Goal: Use online tool/utility: Utilize a website feature to perform a specific function

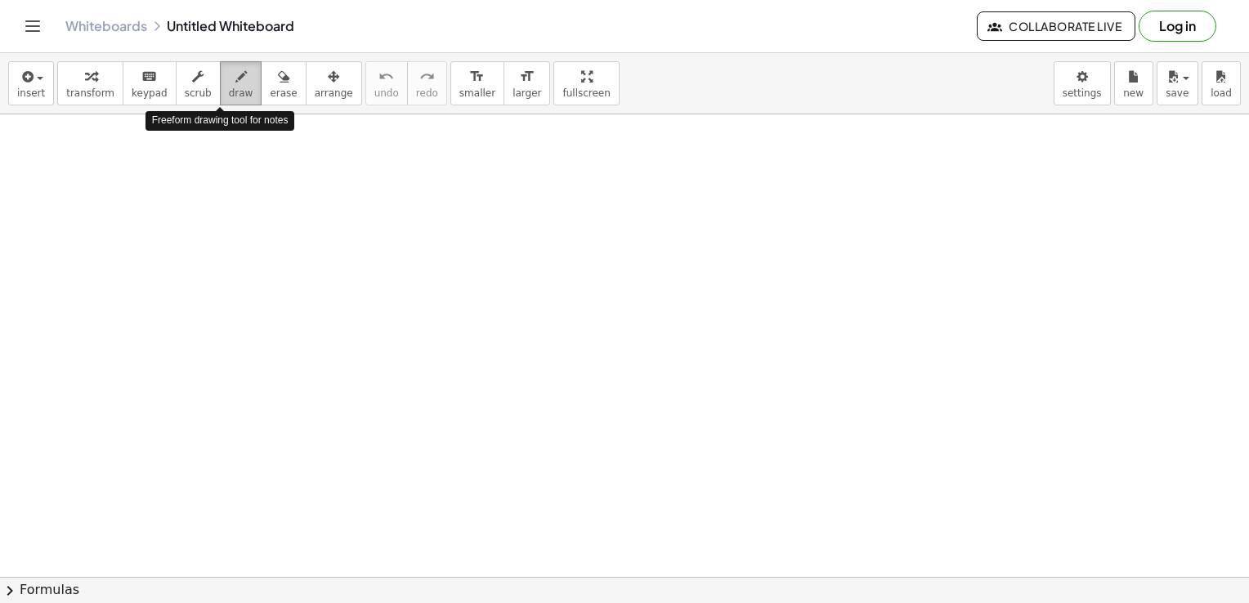
click at [235, 83] on icon "button" at bounding box center [240, 77] width 11 height 20
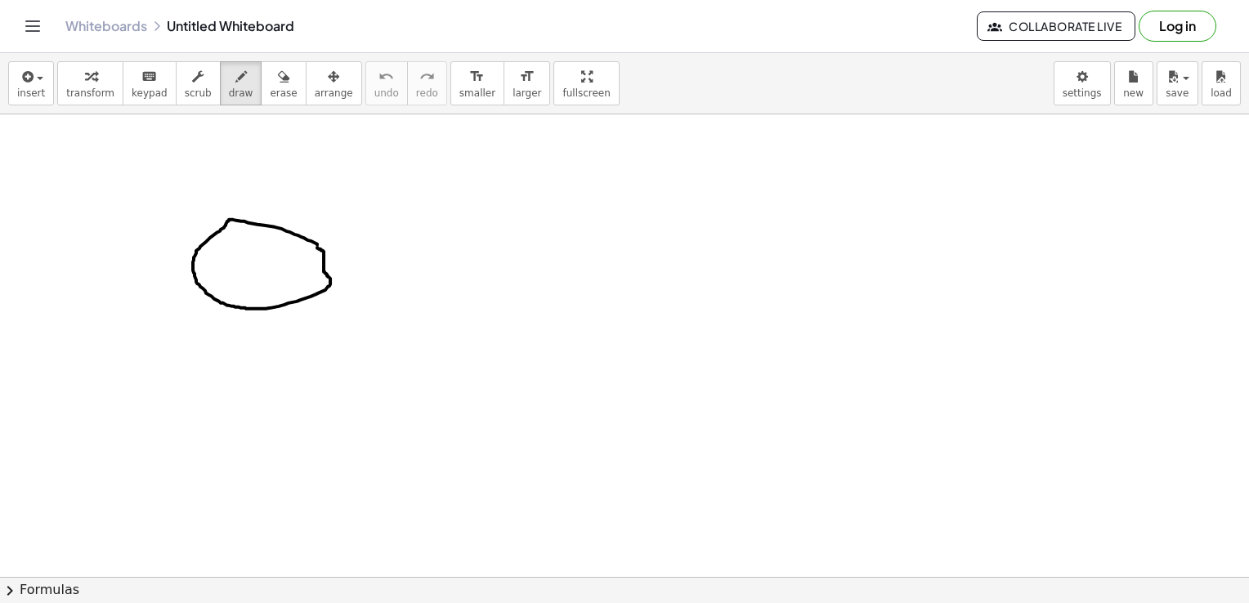
drag, startPoint x: 207, startPoint y: 166, endPoint x: 188, endPoint y: 349, distance: 184.1
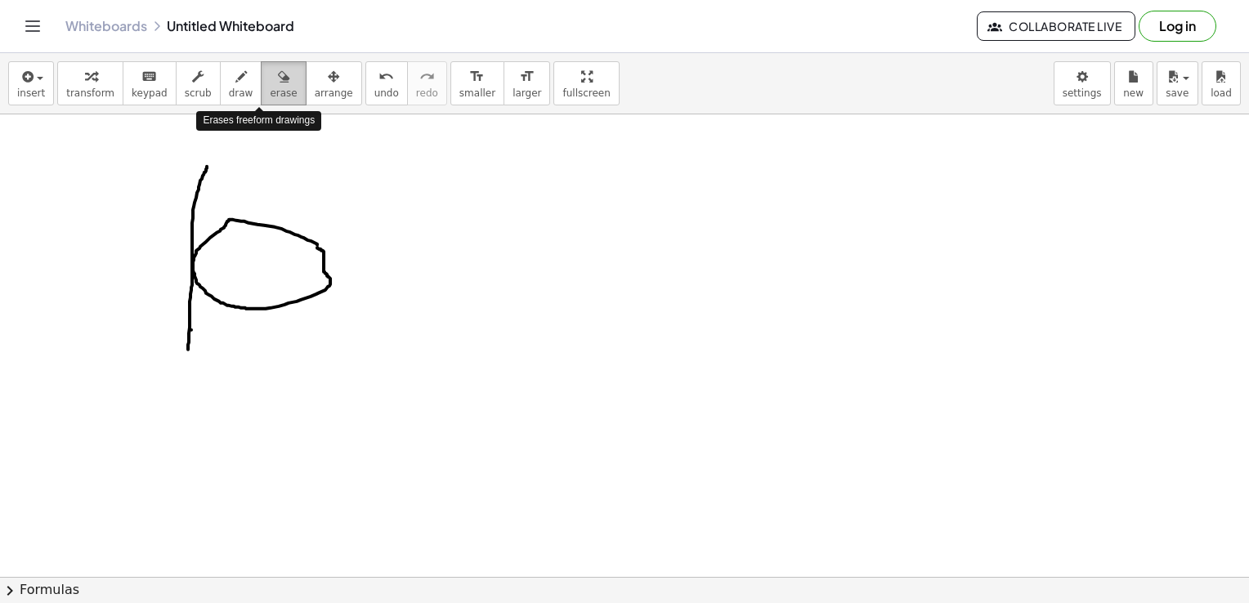
click at [278, 83] on icon "button" at bounding box center [283, 77] width 11 height 20
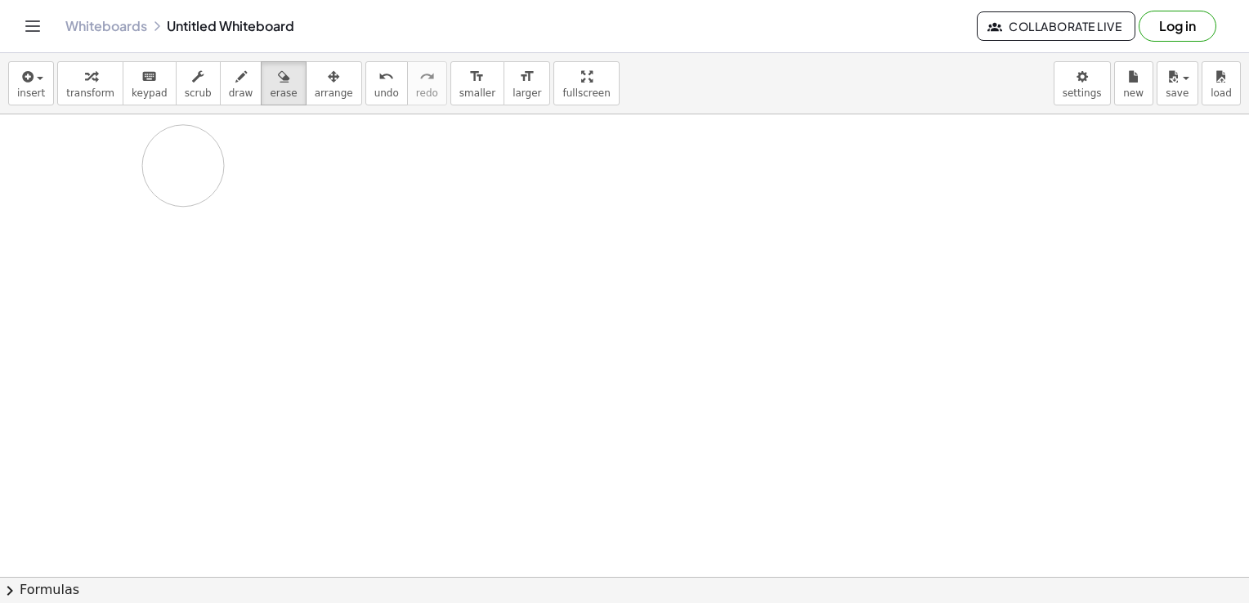
drag, startPoint x: 226, startPoint y: 178, endPoint x: 184, endPoint y: 149, distance: 51.0
click at [235, 83] on icon "button" at bounding box center [240, 77] width 11 height 20
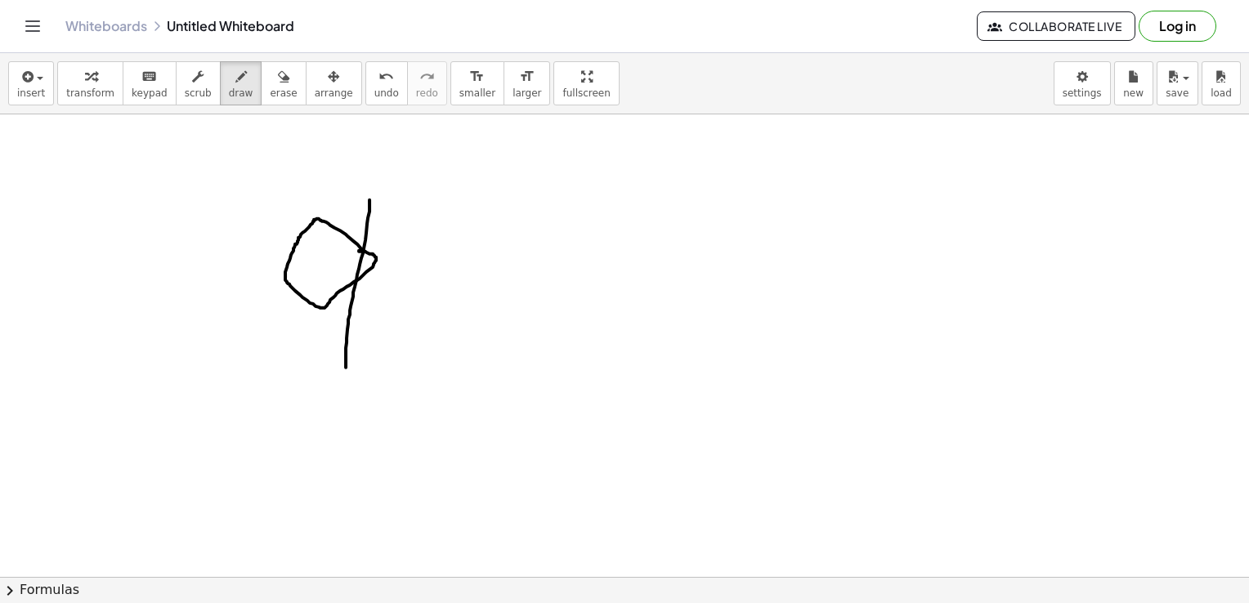
drag, startPoint x: 370, startPoint y: 199, endPoint x: 346, endPoint y: 367, distance: 169.3
drag, startPoint x: 254, startPoint y: 87, endPoint x: 308, endPoint y: 119, distance: 62.7
click at [313, 123] on div "insert select one: Math Expression Function Text Youtube Video Graphing Geometr…" at bounding box center [624, 328] width 1249 height 550
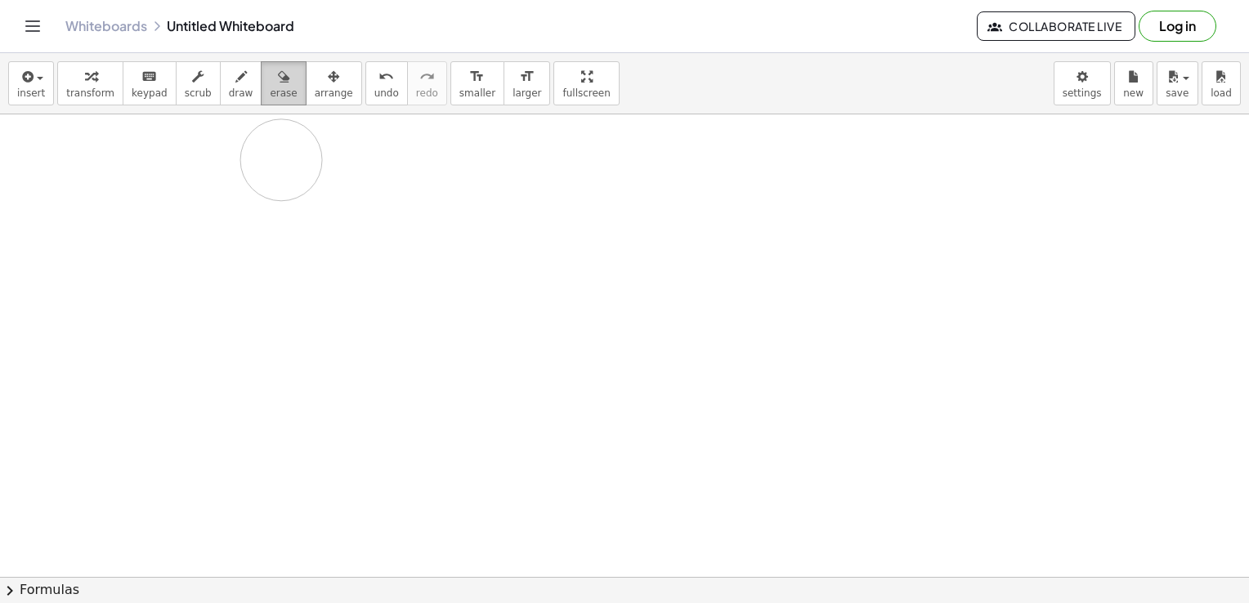
drag, startPoint x: 299, startPoint y: 246, endPoint x: 249, endPoint y: 86, distance: 167.8
click at [249, 86] on div "insert select one: Math Expression Function Text Youtube Video Graphing Geometr…" at bounding box center [624, 328] width 1249 height 550
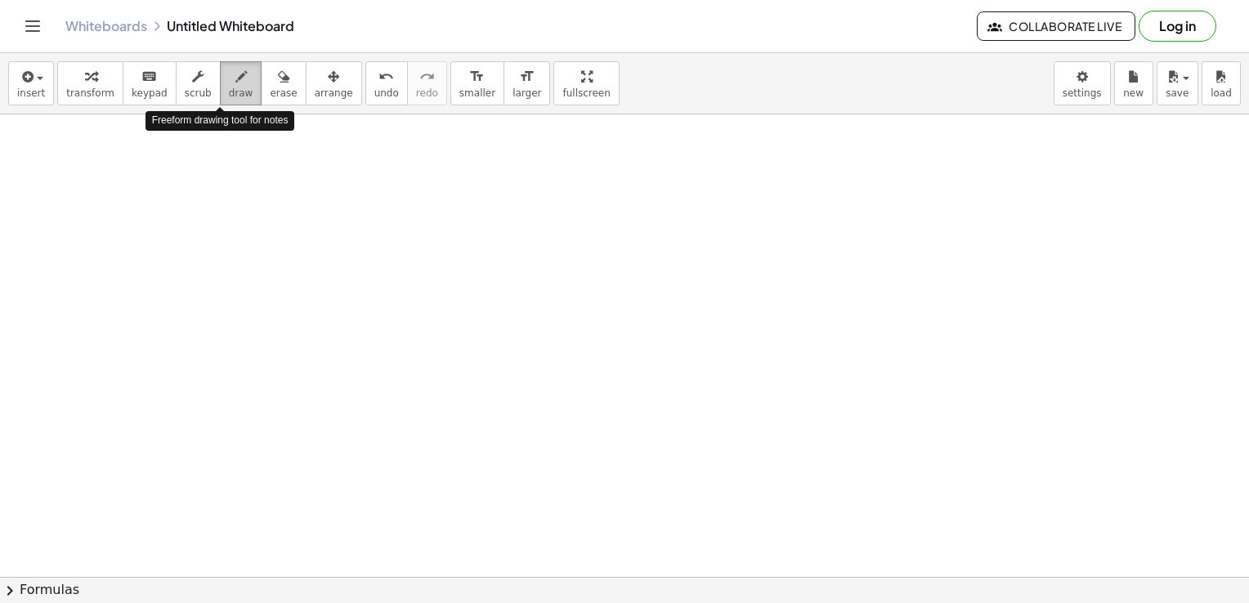
click at [229, 90] on span "draw" at bounding box center [241, 92] width 25 height 11
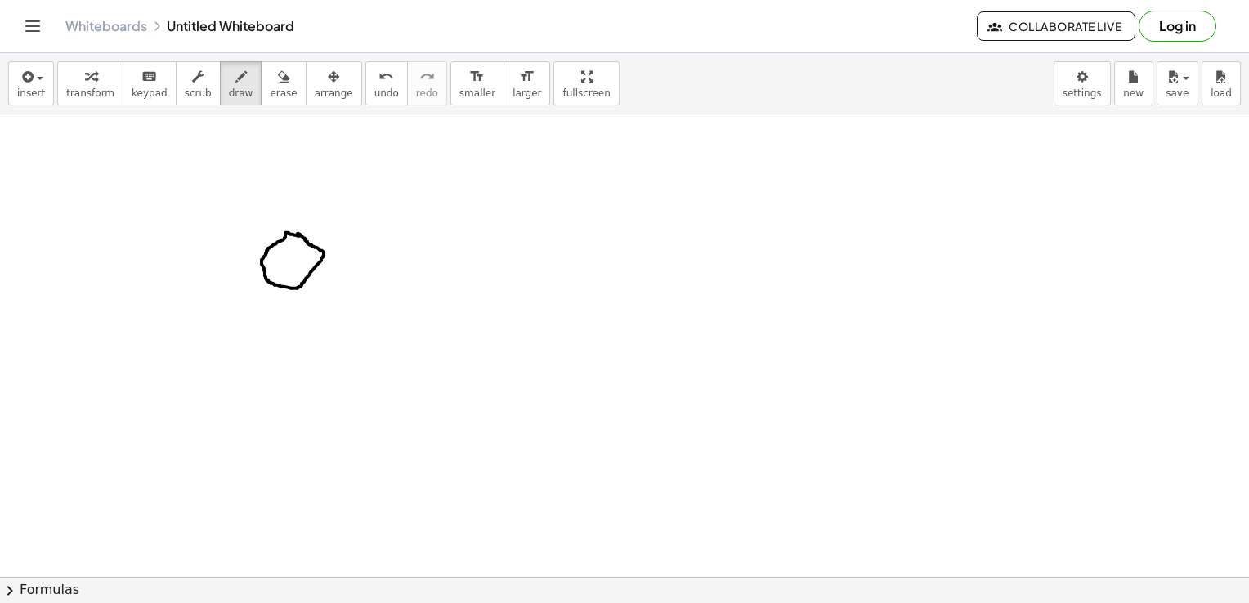
drag, startPoint x: 320, startPoint y: 209, endPoint x: 308, endPoint y: 287, distance: 78.6
drag, startPoint x: 320, startPoint y: 206, endPoint x: 318, endPoint y: 185, distance: 21.4
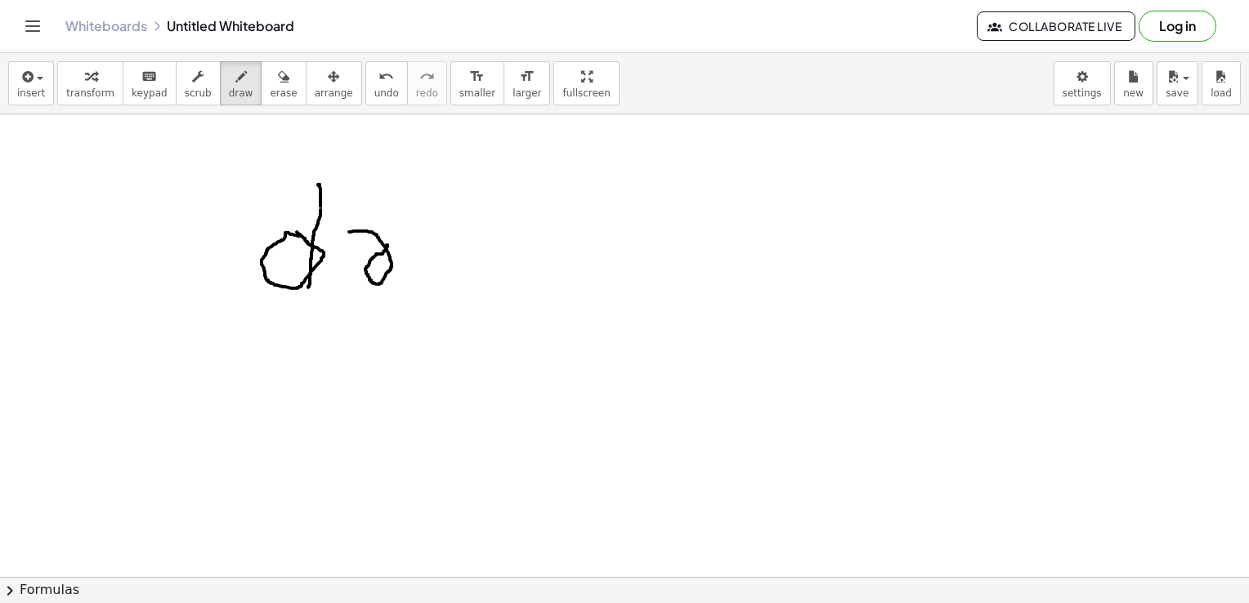
drag, startPoint x: 349, startPoint y: 231, endPoint x: 384, endPoint y: 247, distance: 38.4
drag, startPoint x: 253, startPoint y: 69, endPoint x: 309, endPoint y: 158, distance: 104.3
click at [309, 158] on div "insert select one: Math Expression Function Text Youtube Video Graphing Geometr…" at bounding box center [624, 328] width 1249 height 550
drag, startPoint x: 338, startPoint y: 185, endPoint x: 399, endPoint y: 151, distance: 69.2
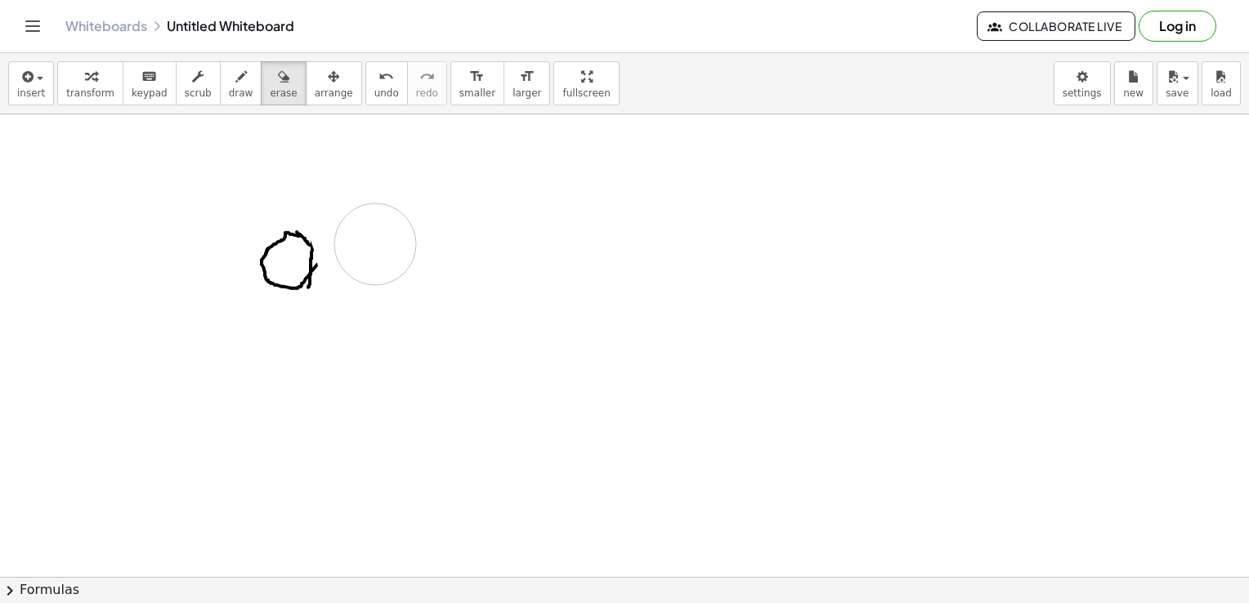
click at [220, 74] on button "draw" at bounding box center [241, 83] width 43 height 44
drag, startPoint x: 318, startPoint y: 159, endPoint x: 313, endPoint y: 269, distance: 109.7
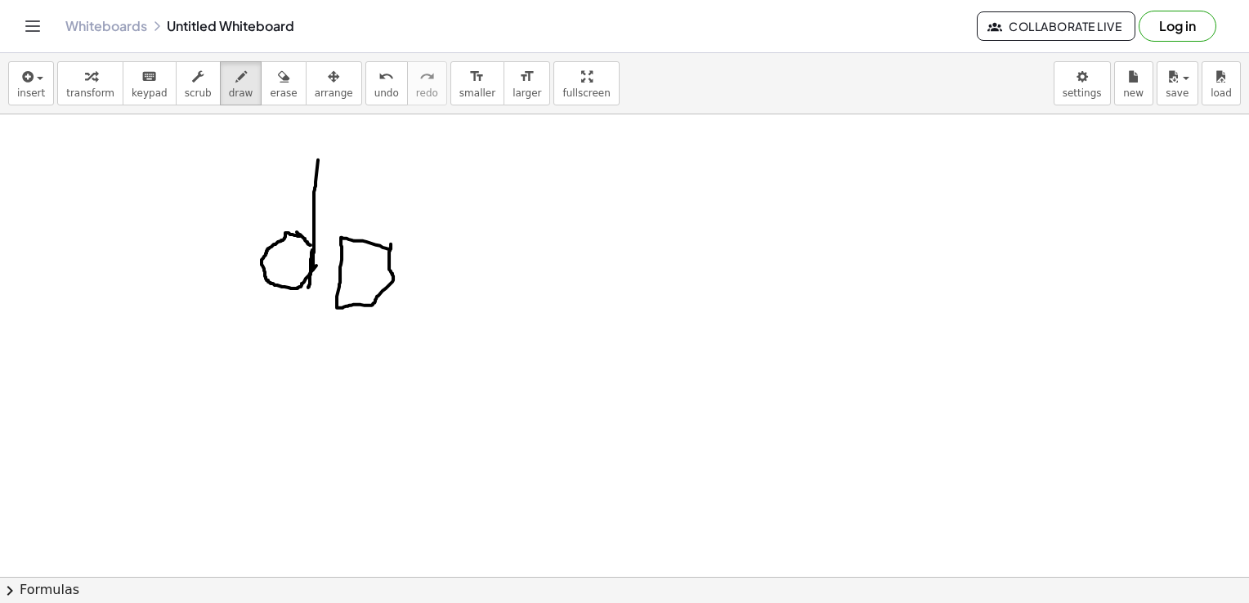
drag, startPoint x: 388, startPoint y: 231, endPoint x: 399, endPoint y: 307, distance: 76.9
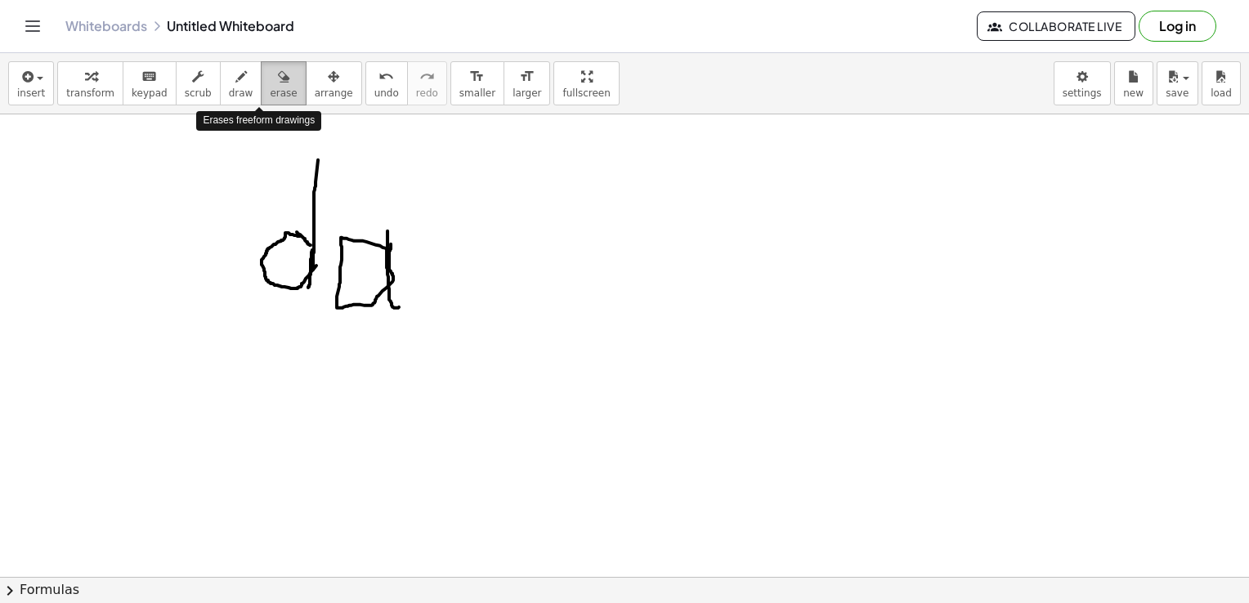
click at [278, 71] on icon "button" at bounding box center [283, 77] width 11 height 20
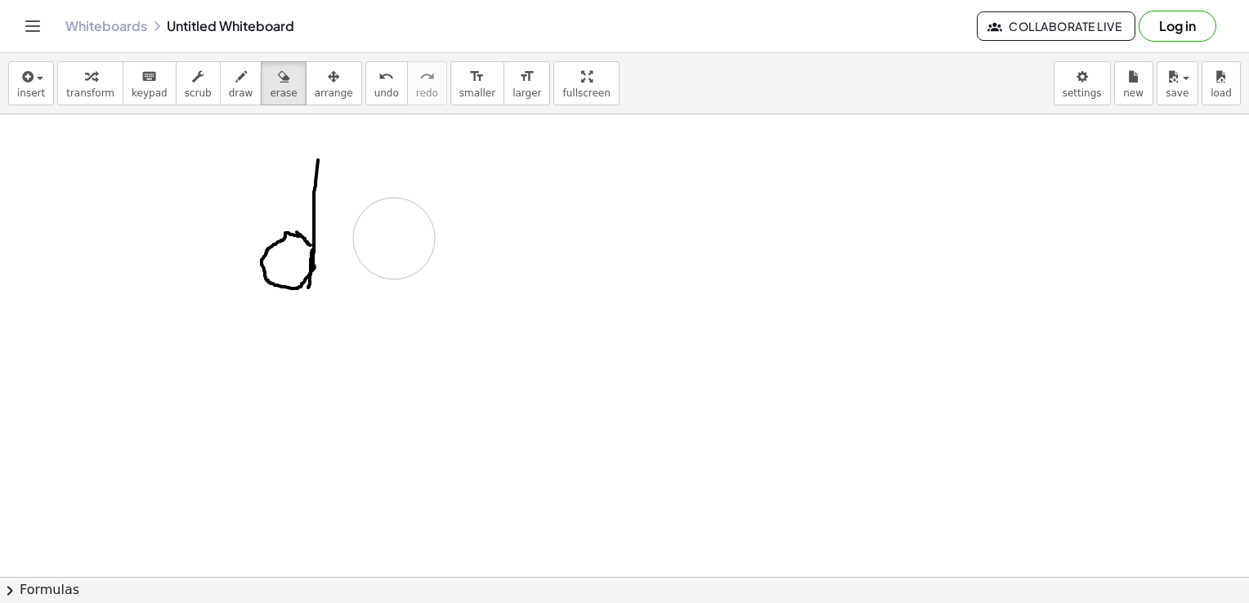
drag, startPoint x: 356, startPoint y: 260, endPoint x: 397, endPoint y: 221, distance: 56.1
click at [235, 70] on icon "button" at bounding box center [240, 77] width 11 height 20
drag, startPoint x: 334, startPoint y: 237, endPoint x: 388, endPoint y: 285, distance: 72.5
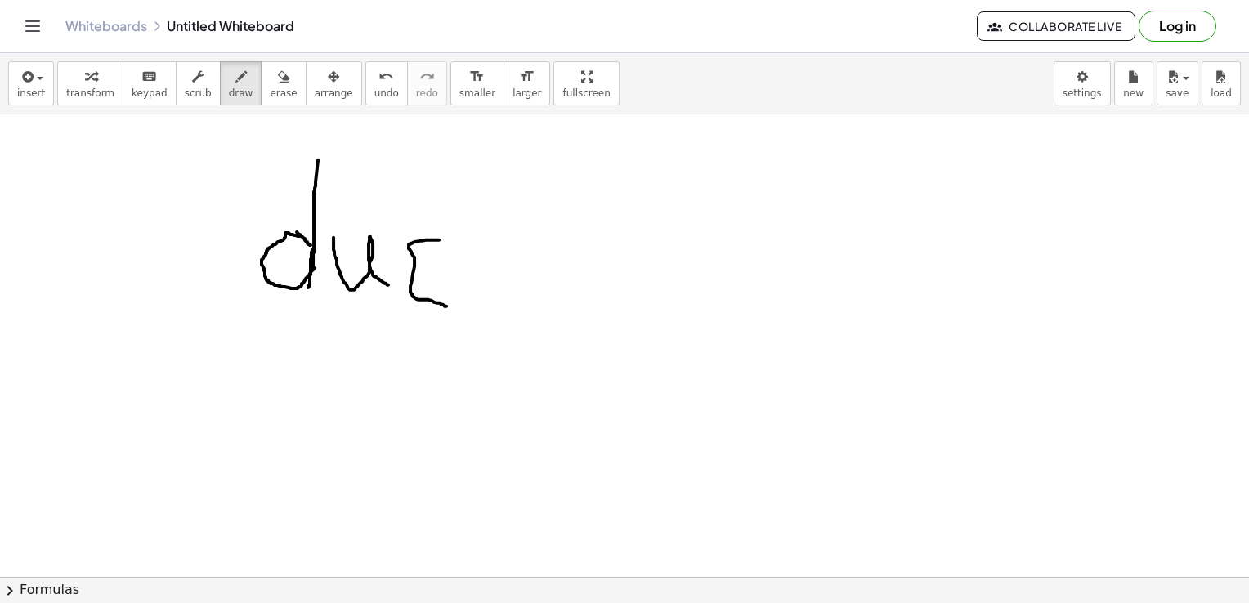
drag, startPoint x: 439, startPoint y: 240, endPoint x: 448, endPoint y: 306, distance: 66.8
drag, startPoint x: 484, startPoint y: 240, endPoint x: 489, endPoint y: 302, distance: 63.1
drag, startPoint x: 507, startPoint y: 256, endPoint x: 513, endPoint y: 304, distance: 48.7
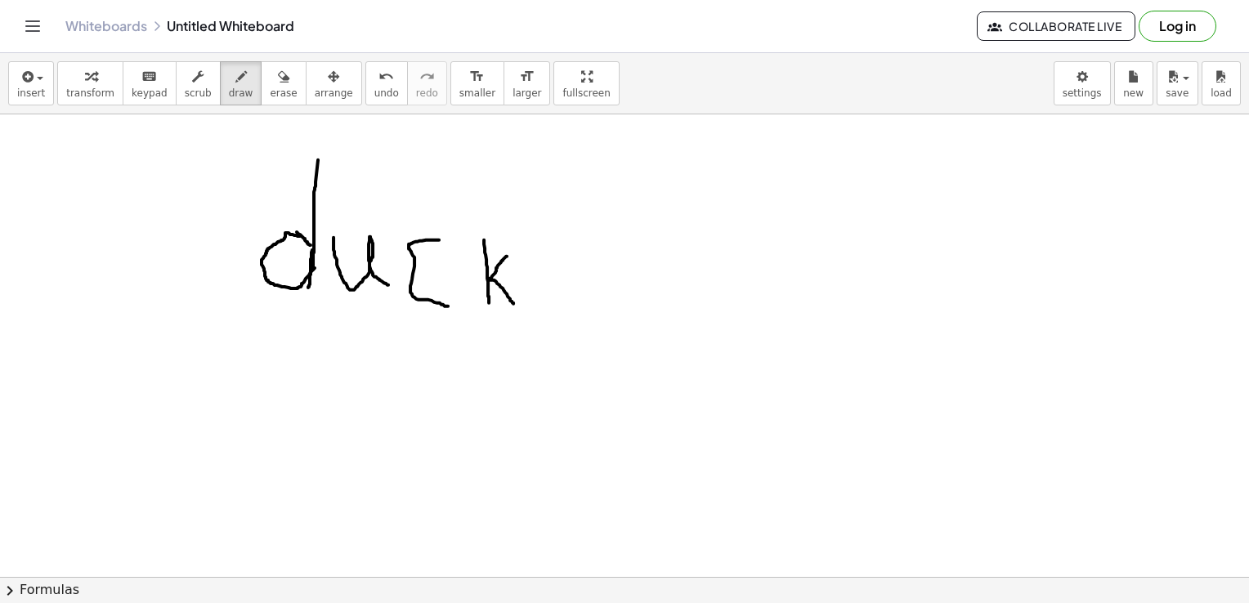
drag, startPoint x: 295, startPoint y: 384, endPoint x: 302, endPoint y: 491, distance: 106.5
drag, startPoint x: 294, startPoint y: 383, endPoint x: 360, endPoint y: 382, distance: 66.2
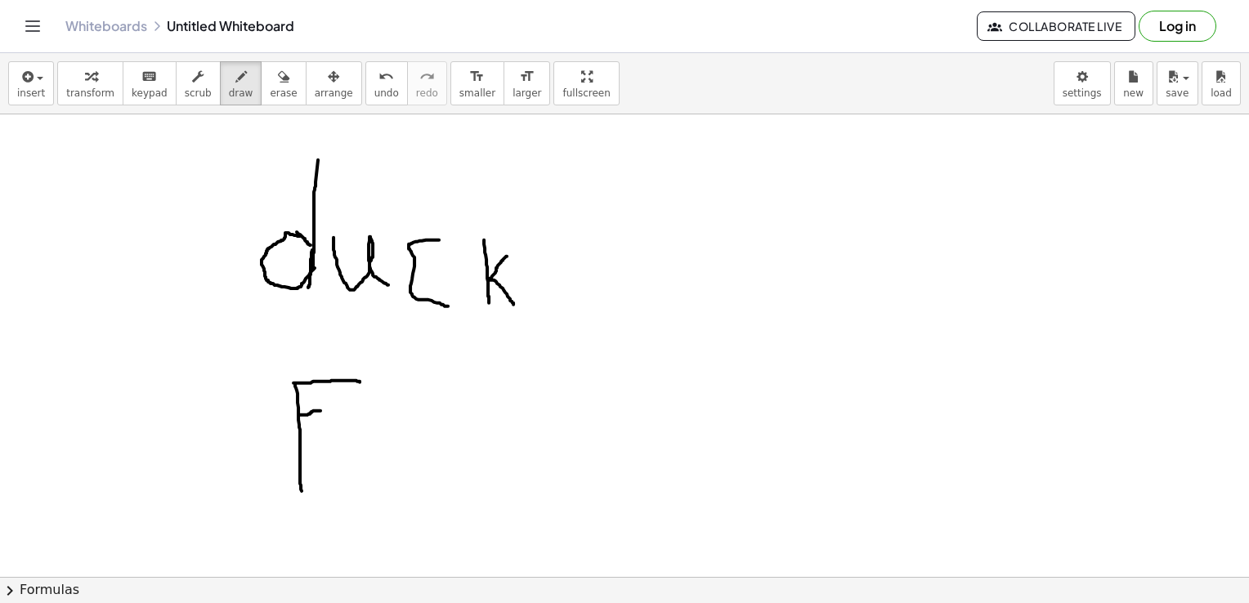
drag, startPoint x: 299, startPoint y: 415, endPoint x: 329, endPoint y: 413, distance: 30.3
drag, startPoint x: 372, startPoint y: 426, endPoint x: 399, endPoint y: 446, distance: 33.4
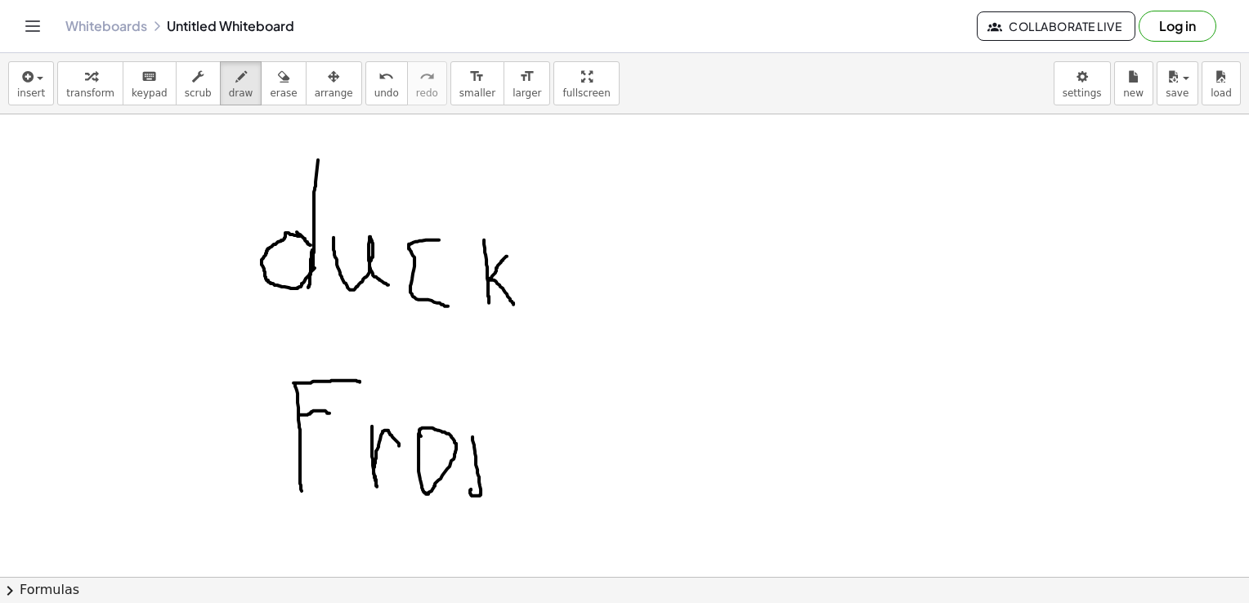
drag, startPoint x: 473, startPoint y: 437, endPoint x: 471, endPoint y: 489, distance: 52.3
click at [278, 74] on icon "button" at bounding box center [283, 77] width 11 height 20
drag, startPoint x: 469, startPoint y: 417, endPoint x: 512, endPoint y: 581, distance: 169.7
click at [512, 581] on div "insert select one: Math Expression Function Text Youtube Video Graphing Geometr…" at bounding box center [624, 328] width 1249 height 550
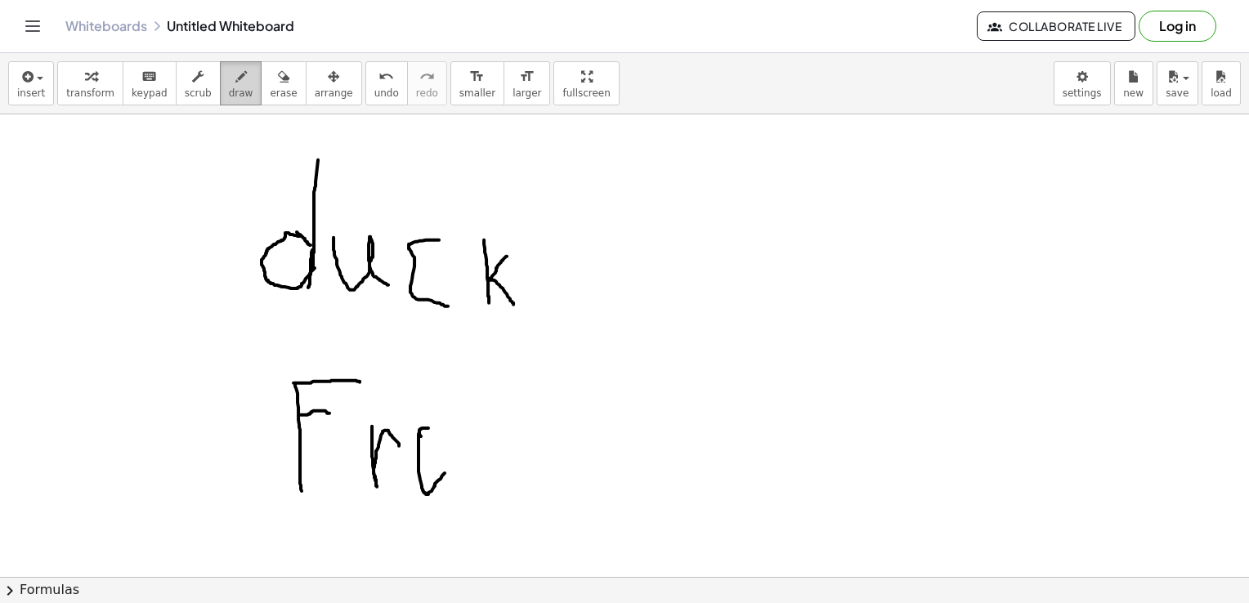
click at [235, 76] on icon "button" at bounding box center [240, 77] width 11 height 20
drag, startPoint x: 429, startPoint y: 423, endPoint x: 415, endPoint y: 417, distance: 15.4
click at [270, 92] on span "erase" at bounding box center [283, 92] width 27 height 11
drag, startPoint x: 402, startPoint y: 379, endPoint x: 450, endPoint y: 419, distance: 62.6
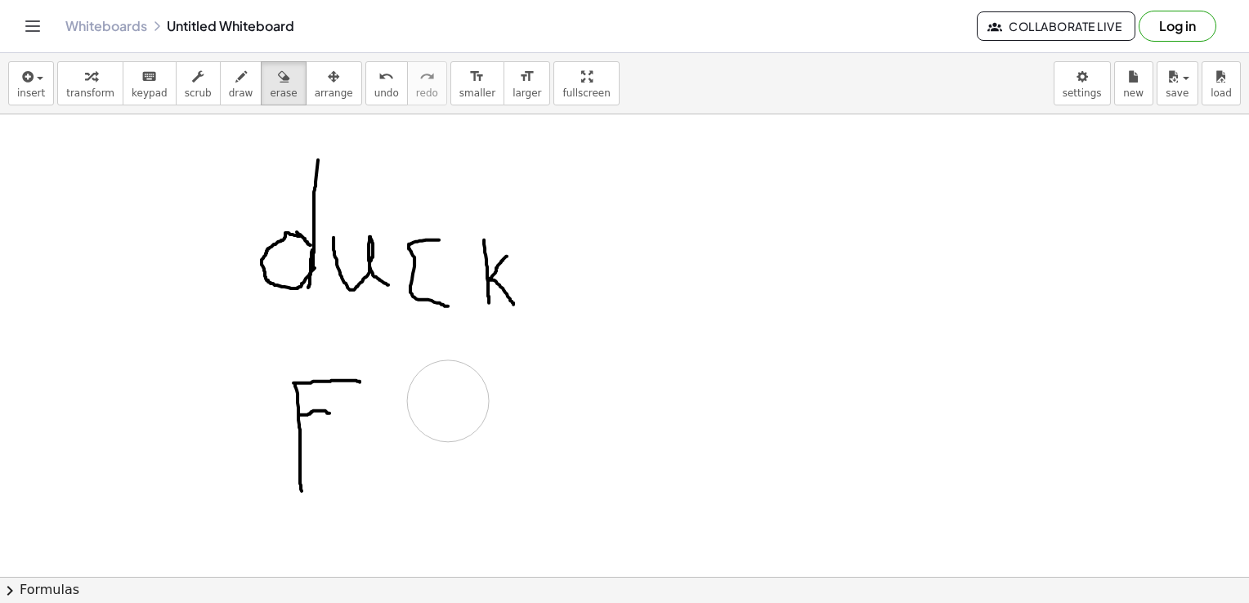
click at [234, 92] on button "draw" at bounding box center [241, 83] width 43 height 44
drag, startPoint x: 360, startPoint y: 419, endPoint x: 365, endPoint y: 495, distance: 76.2
drag, startPoint x: 361, startPoint y: 443, endPoint x: 411, endPoint y: 463, distance: 54.4
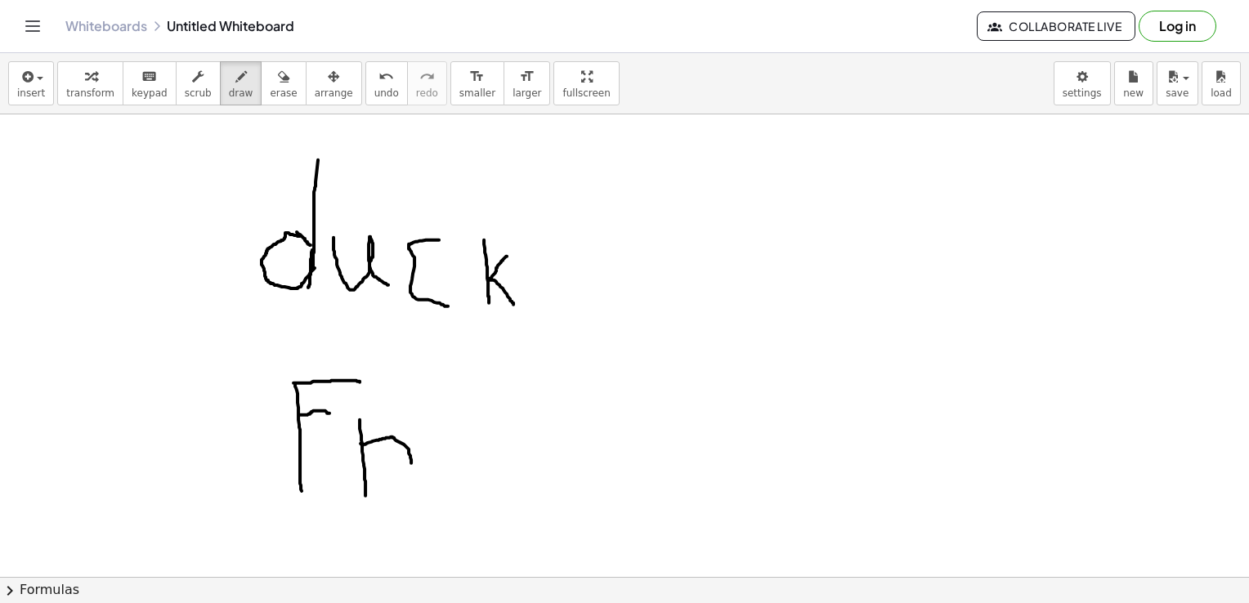
drag, startPoint x: 532, startPoint y: 413, endPoint x: 503, endPoint y: 492, distance: 84.6
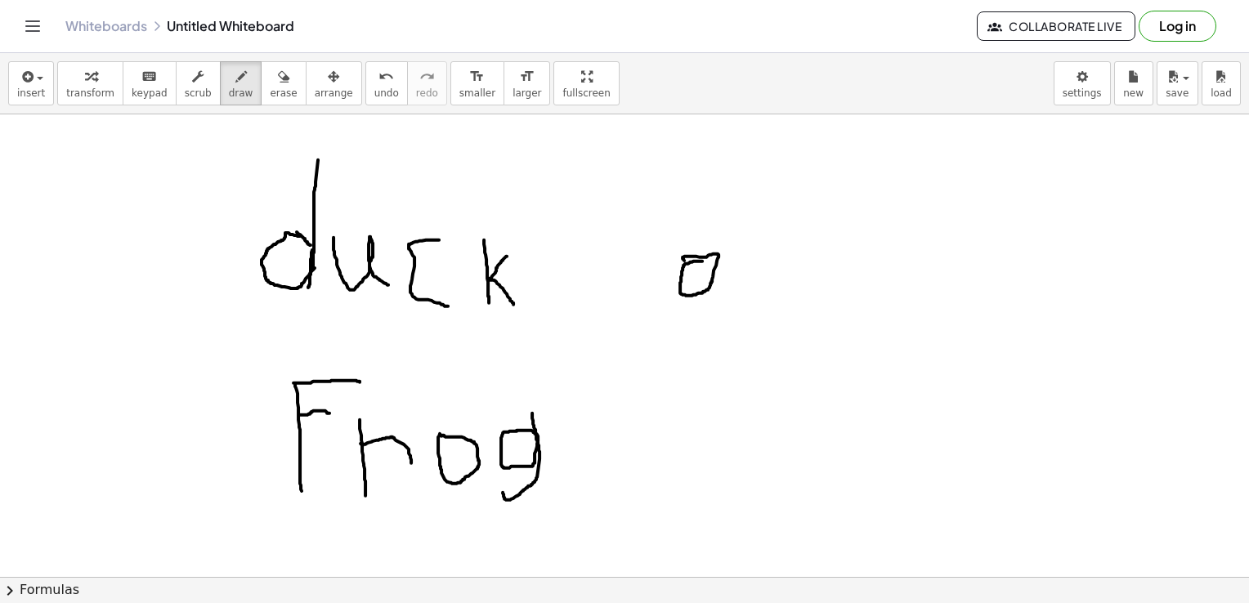
drag, startPoint x: 702, startPoint y: 261, endPoint x: 690, endPoint y: 266, distance: 13.2
drag, startPoint x: 716, startPoint y: 175, endPoint x: 724, endPoint y: 309, distance: 134.3
drag, startPoint x: 795, startPoint y: 253, endPoint x: 764, endPoint y: 272, distance: 35.6
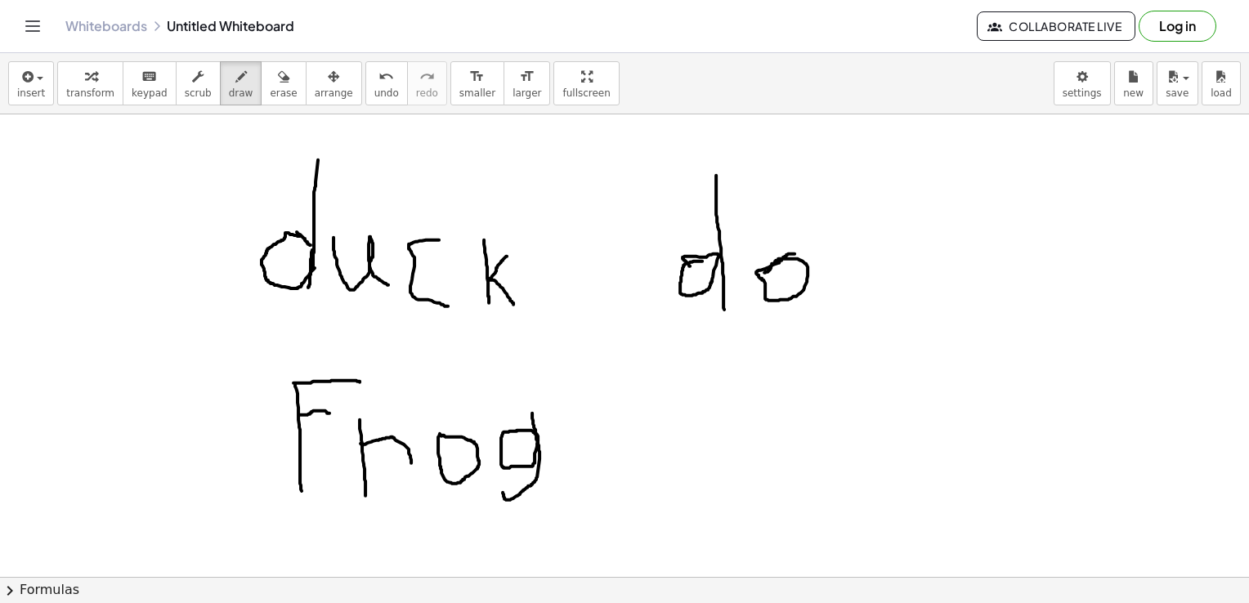
drag, startPoint x: 826, startPoint y: 251, endPoint x: 850, endPoint y: 302, distance: 57.0
drag, startPoint x: 883, startPoint y: 262, endPoint x: 887, endPoint y: 310, distance: 47.6
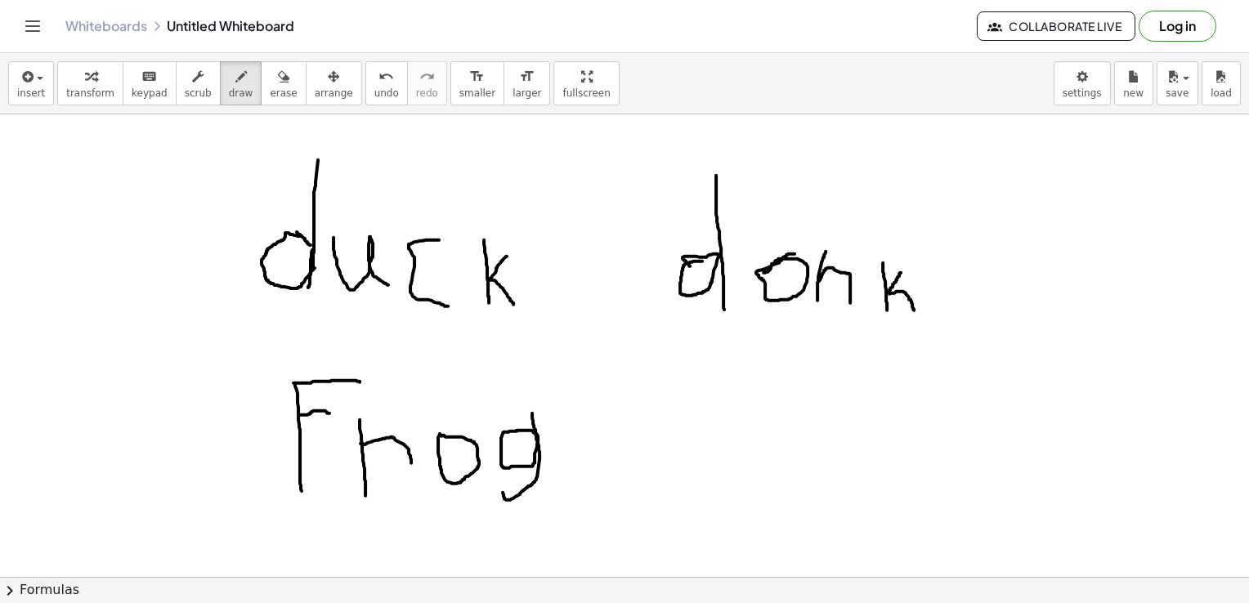
drag, startPoint x: 901, startPoint y: 272, endPoint x: 913, endPoint y: 310, distance: 39.6
drag, startPoint x: 929, startPoint y: 277, endPoint x: 929, endPoint y: 266, distance: 11.4
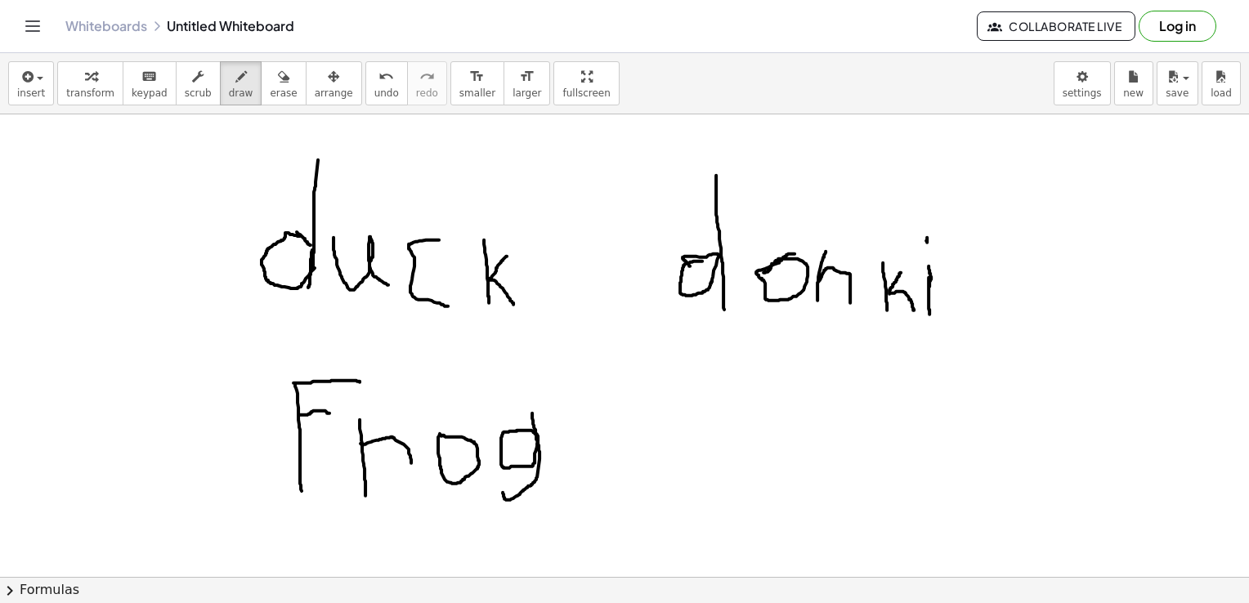
click at [252, 105] on div "insert select one: Math Expression Function Text Youtube Video Graphing Geometr…" at bounding box center [624, 83] width 1249 height 61
click at [270, 78] on div "button" at bounding box center [283, 76] width 27 height 20
drag, startPoint x: 935, startPoint y: 216, endPoint x: 958, endPoint y: 331, distance: 117.5
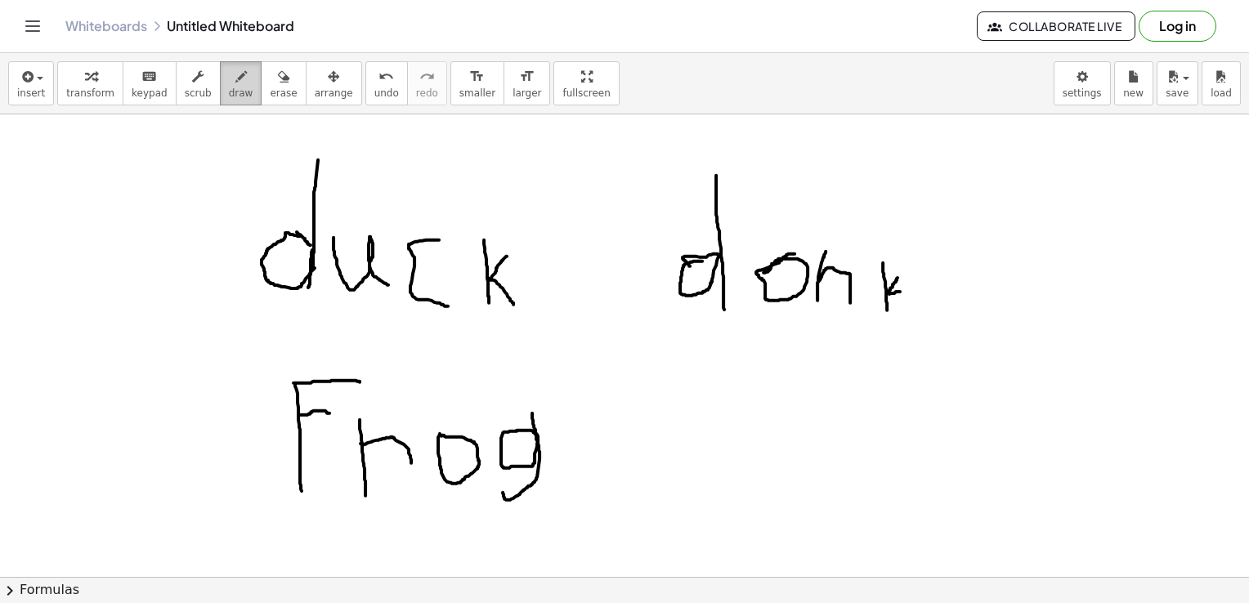
click at [235, 82] on icon "button" at bounding box center [240, 77] width 11 height 20
drag, startPoint x: 896, startPoint y: 273, endPoint x: 912, endPoint y: 299, distance: 30.9
click at [278, 72] on icon "button" at bounding box center [283, 77] width 11 height 20
drag, startPoint x: 897, startPoint y: 237, endPoint x: 911, endPoint y: 325, distance: 89.4
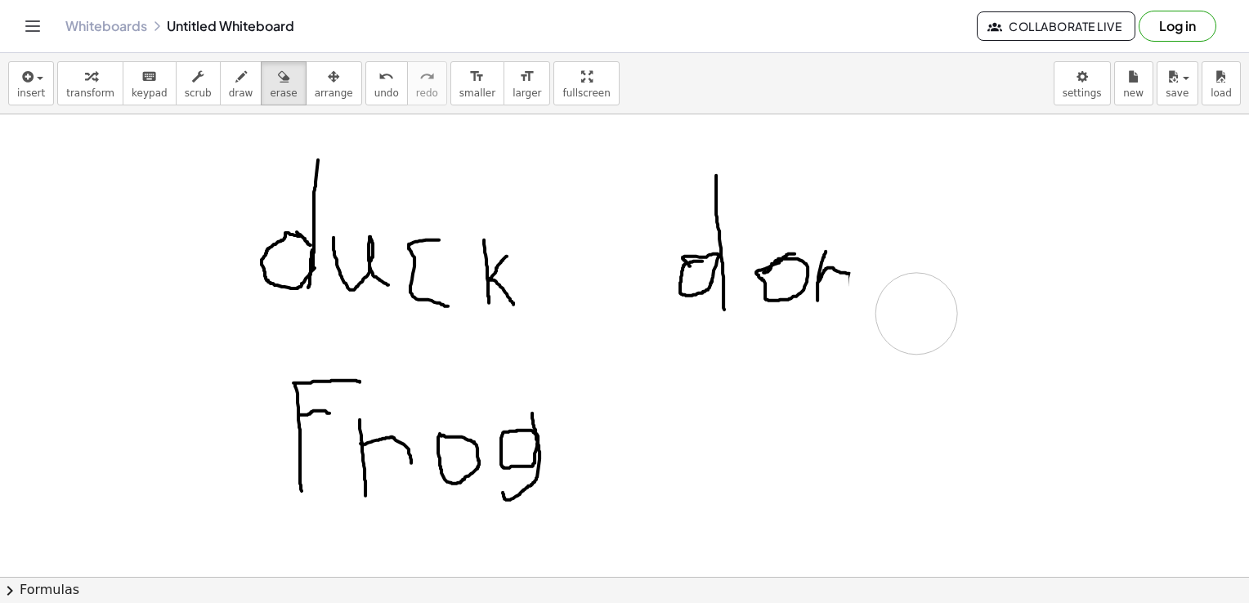
click at [229, 90] on span "draw" at bounding box center [241, 92] width 25 height 11
drag, startPoint x: 827, startPoint y: 262, endPoint x: 859, endPoint y: 302, distance: 52.3
drag, startPoint x: 826, startPoint y: 240, endPoint x: 823, endPoint y: 273, distance: 32.8
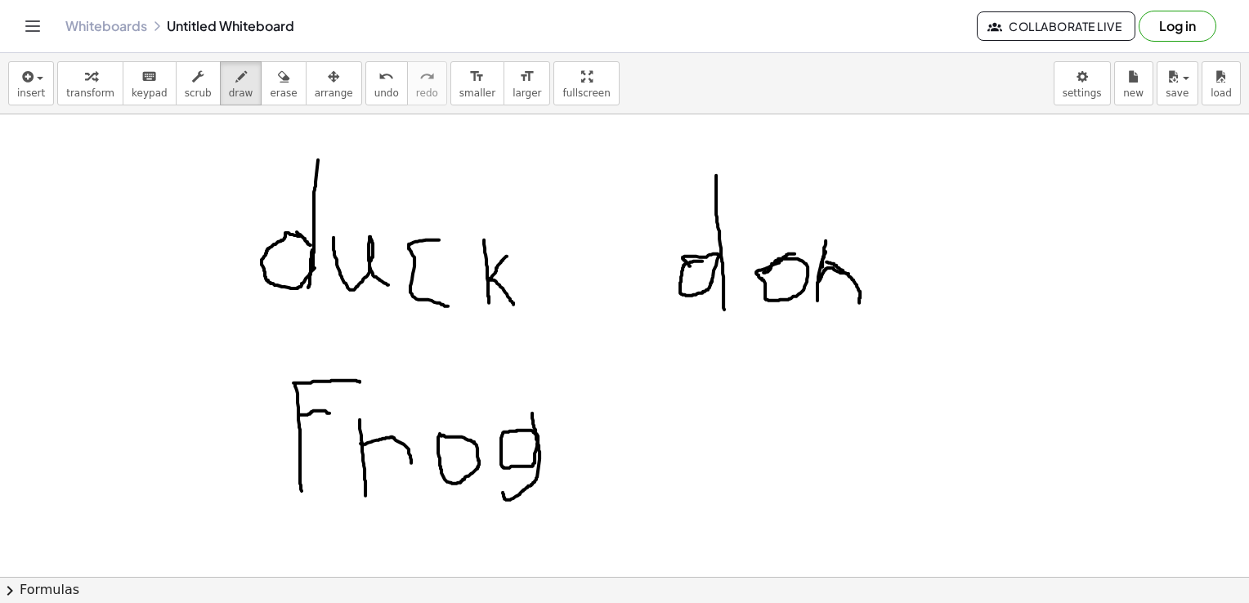
drag, startPoint x: 873, startPoint y: 260, endPoint x: 886, endPoint y: 273, distance: 18.5
drag, startPoint x: 882, startPoint y: 289, endPoint x: 900, endPoint y: 330, distance: 45.4
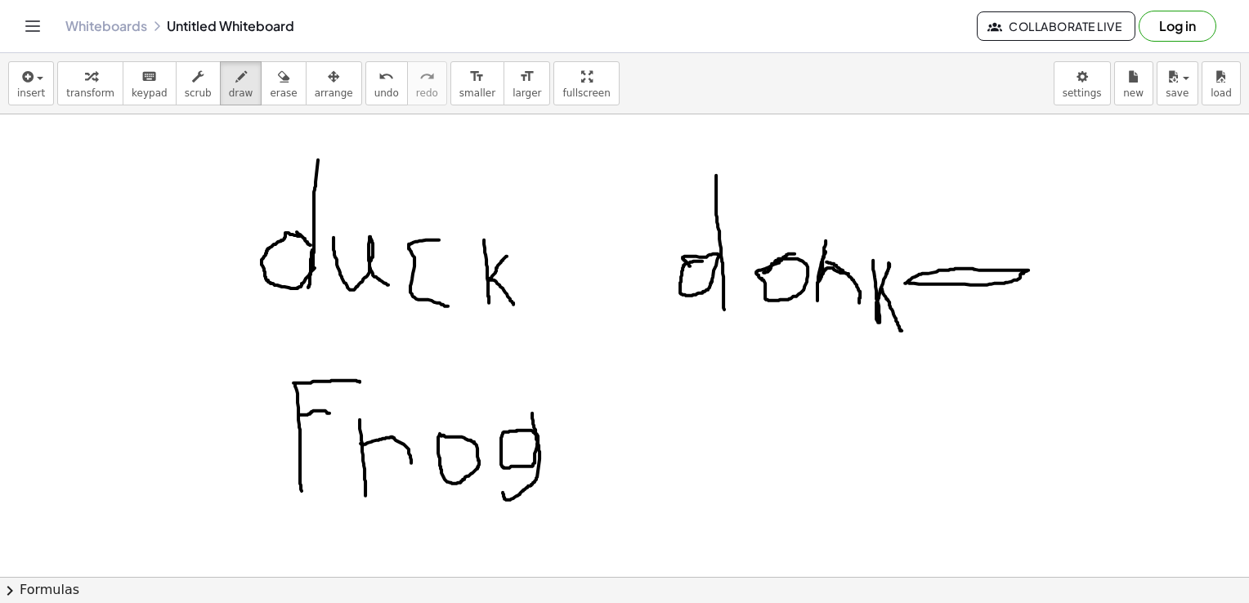
click at [270, 96] on span "erase" at bounding box center [283, 92] width 27 height 11
drag, startPoint x: 948, startPoint y: 246, endPoint x: 945, endPoint y: 276, distance: 29.6
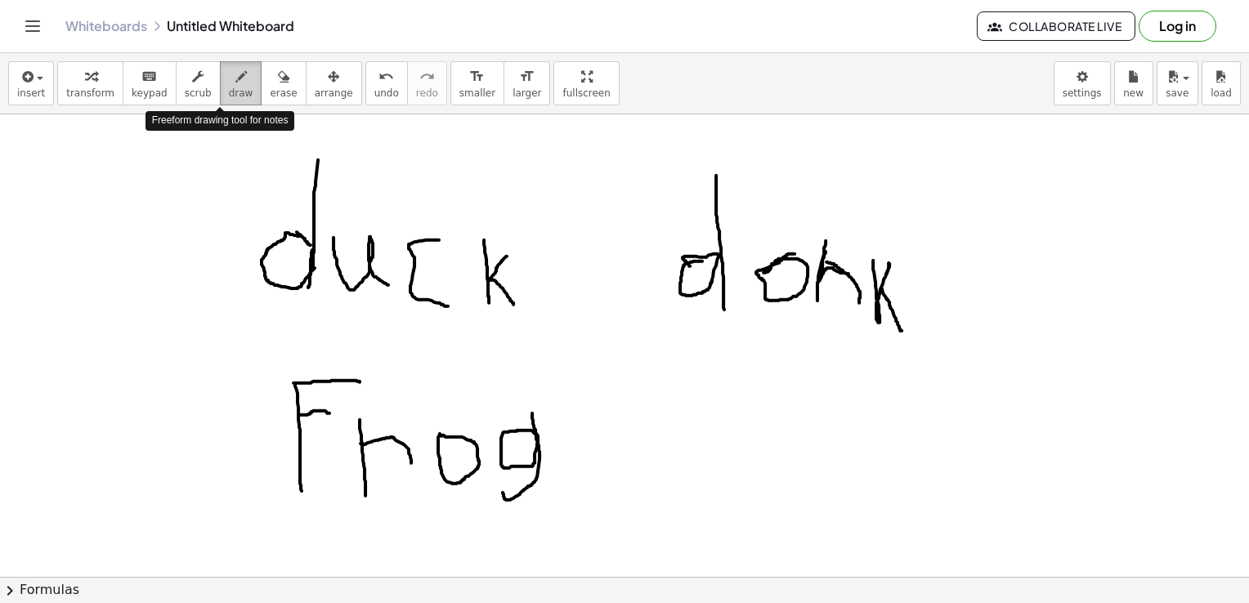
click at [234, 81] on button "draw" at bounding box center [241, 83] width 43 height 44
drag, startPoint x: 909, startPoint y: 274, endPoint x: 934, endPoint y: 321, distance: 53.8
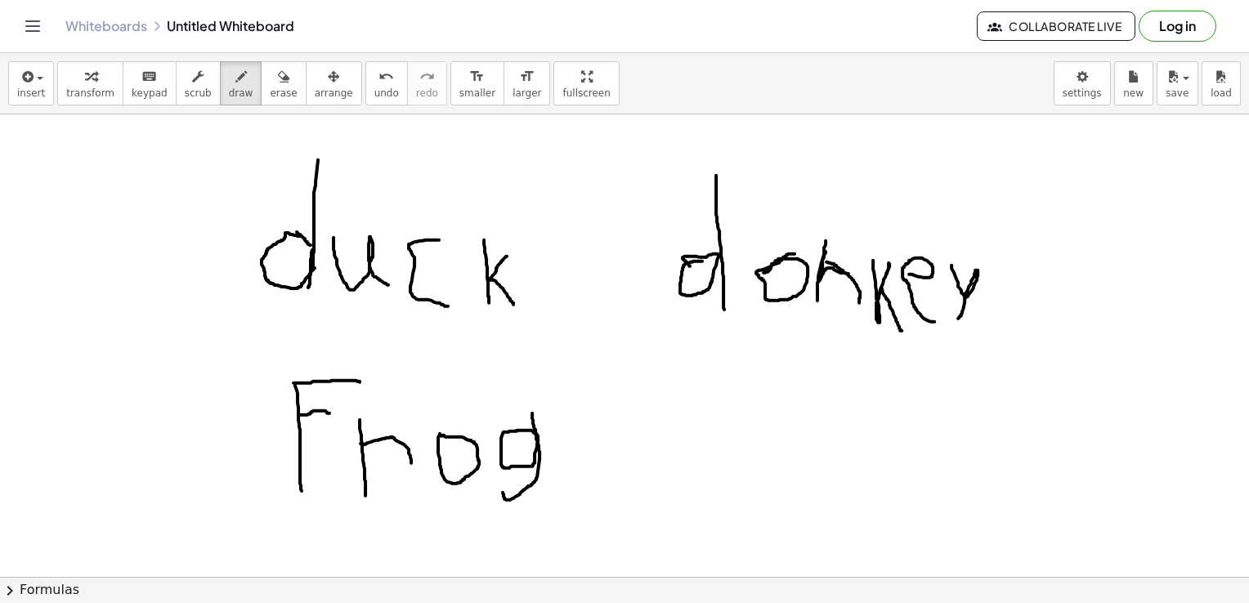
drag, startPoint x: 952, startPoint y: 265, endPoint x: 952, endPoint y: 322, distance: 57.2
click at [278, 78] on icon "button" at bounding box center [283, 77] width 11 height 20
drag, startPoint x: 870, startPoint y: 260, endPoint x: 873, endPoint y: 244, distance: 16.7
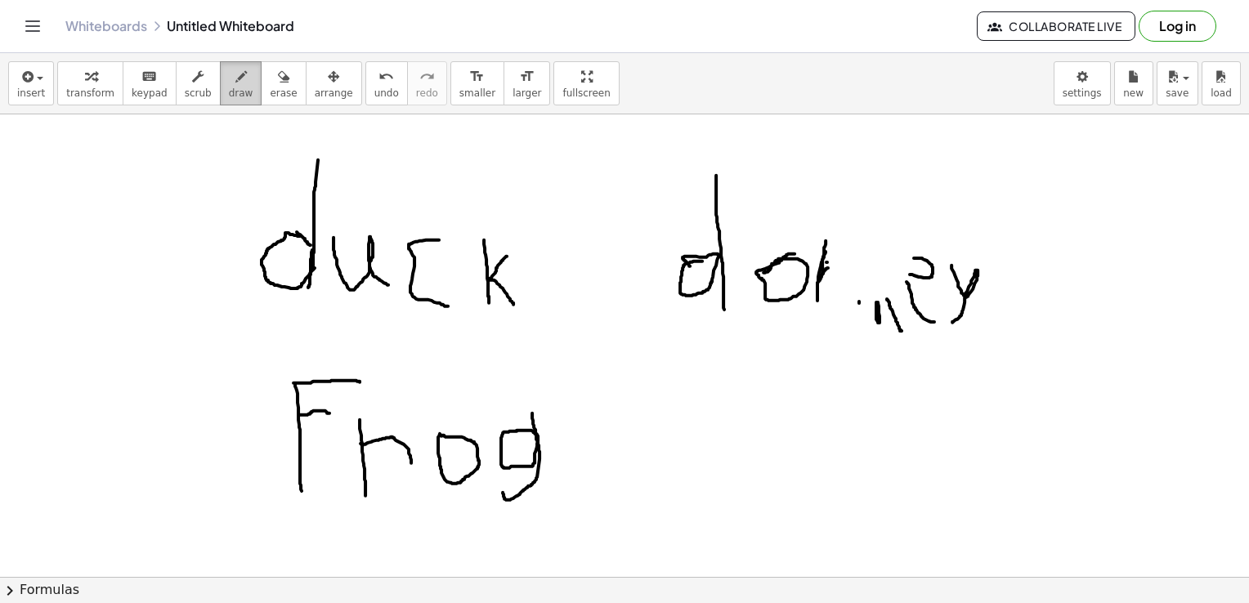
click at [235, 84] on icon "button" at bounding box center [240, 77] width 11 height 20
drag, startPoint x: 819, startPoint y: 263, endPoint x: 840, endPoint y: 298, distance: 40.4
drag, startPoint x: 863, startPoint y: 249, endPoint x: 867, endPoint y: 326, distance: 77.8
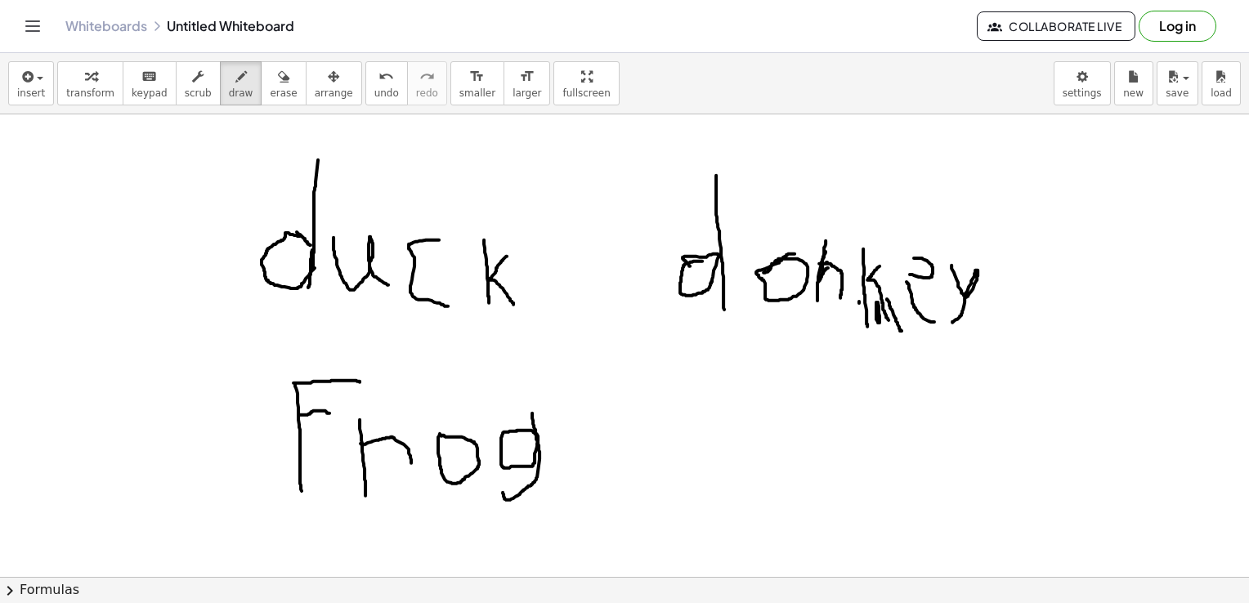
drag, startPoint x: 880, startPoint y: 266, endPoint x: 890, endPoint y: 320, distance: 55.6
drag, startPoint x: 903, startPoint y: 244, endPoint x: 916, endPoint y: 291, distance: 48.4
drag, startPoint x: 905, startPoint y: 241, endPoint x: 922, endPoint y: 258, distance: 24.3
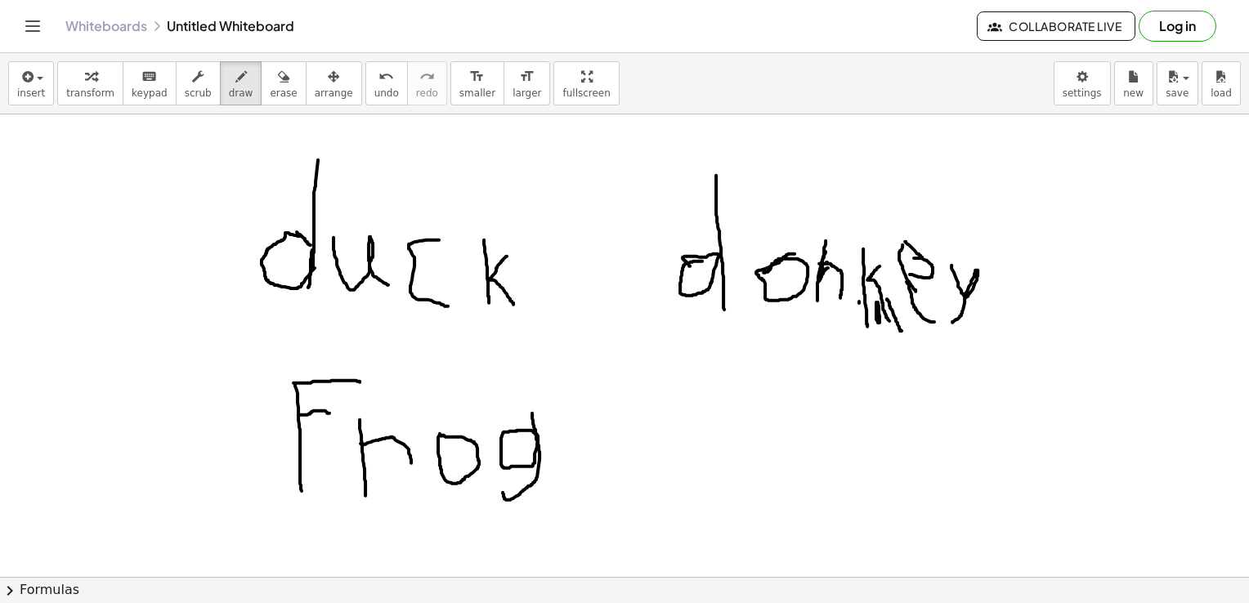
drag, startPoint x: 746, startPoint y: 402, endPoint x: 705, endPoint y: 509, distance: 113.9
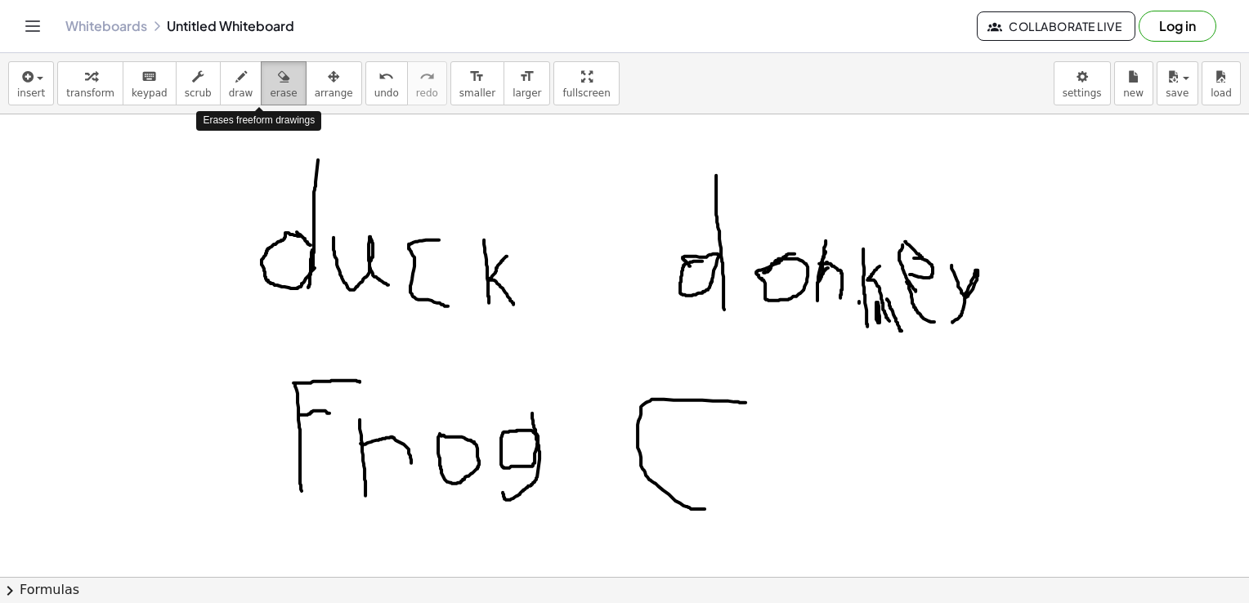
click at [271, 81] on button "erase" at bounding box center [283, 83] width 45 height 44
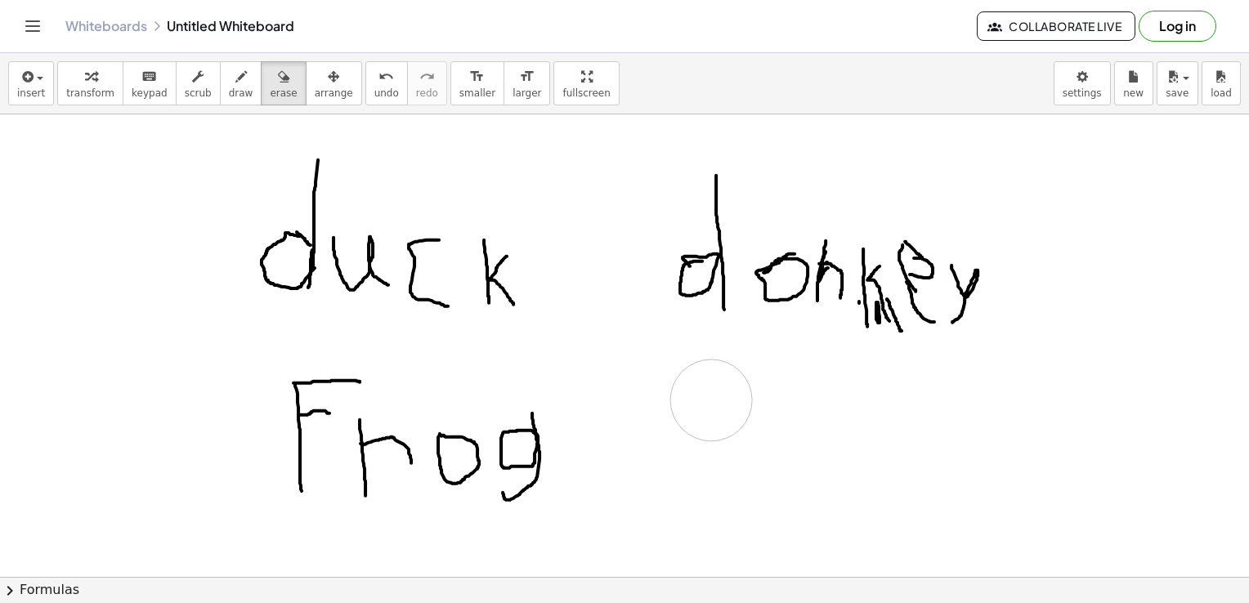
drag, startPoint x: 675, startPoint y: 398, endPoint x: 568, endPoint y: 298, distance: 146.9
click at [229, 70] on div "button" at bounding box center [241, 76] width 25 height 20
drag, startPoint x: 729, startPoint y: 394, endPoint x: 737, endPoint y: 435, distance: 41.5
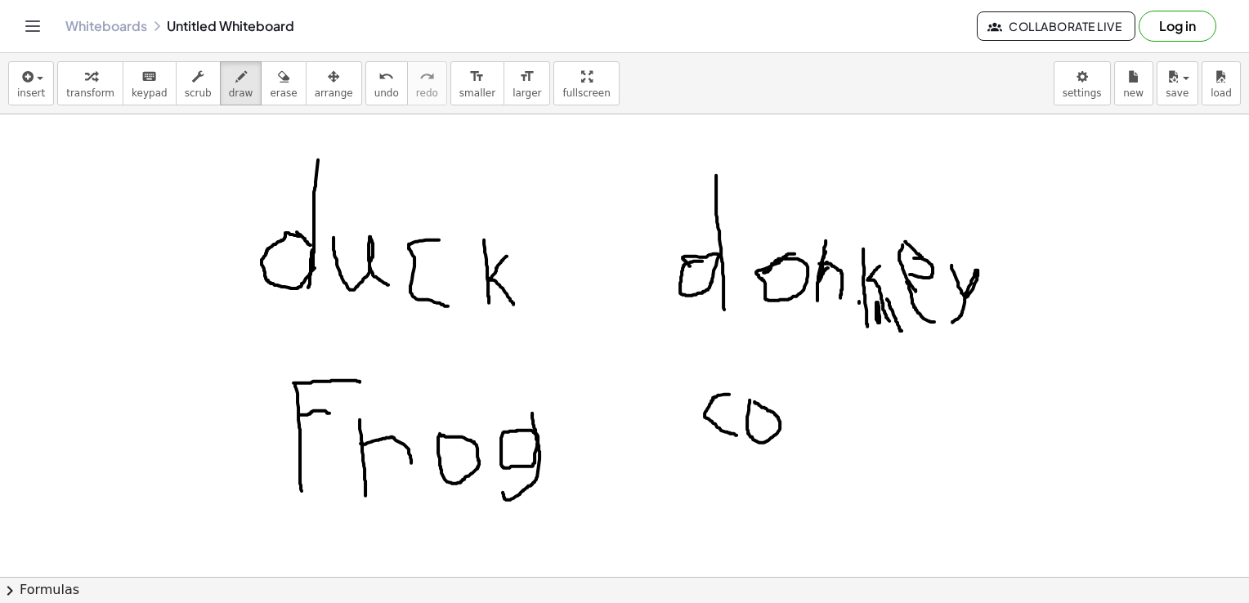
drag, startPoint x: 784, startPoint y: 401, endPoint x: 832, endPoint y: 411, distance: 49.2
drag, startPoint x: 710, startPoint y: 499, endPoint x: 700, endPoint y: 505, distance: 11.8
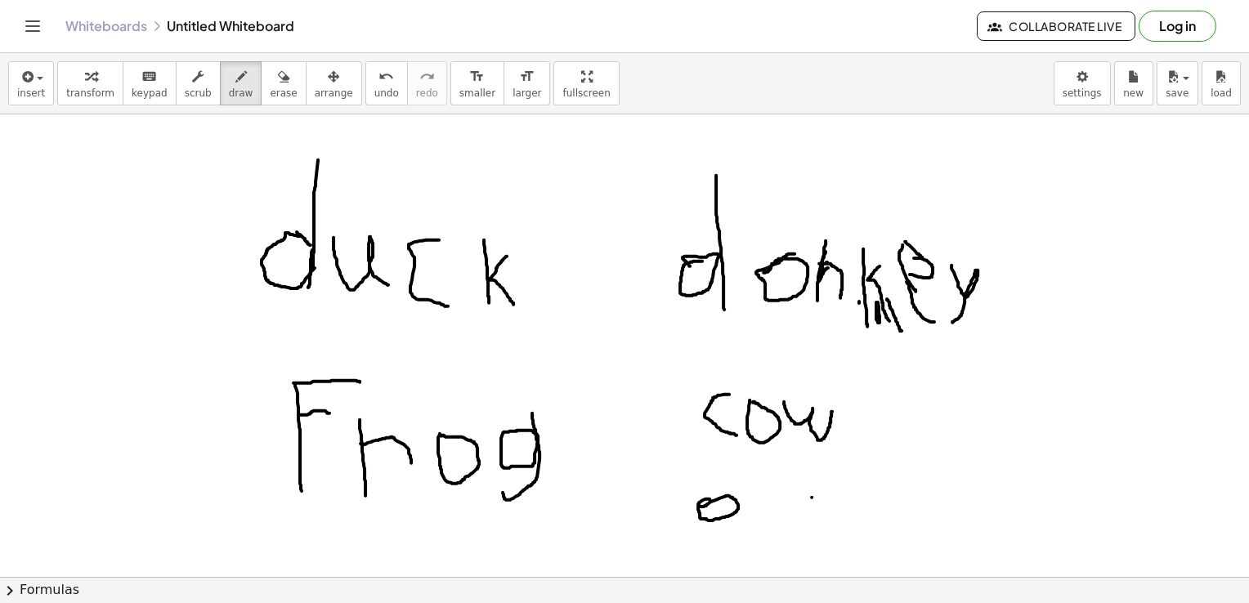
drag, startPoint x: 732, startPoint y: 486, endPoint x: 697, endPoint y: 537, distance: 62.4
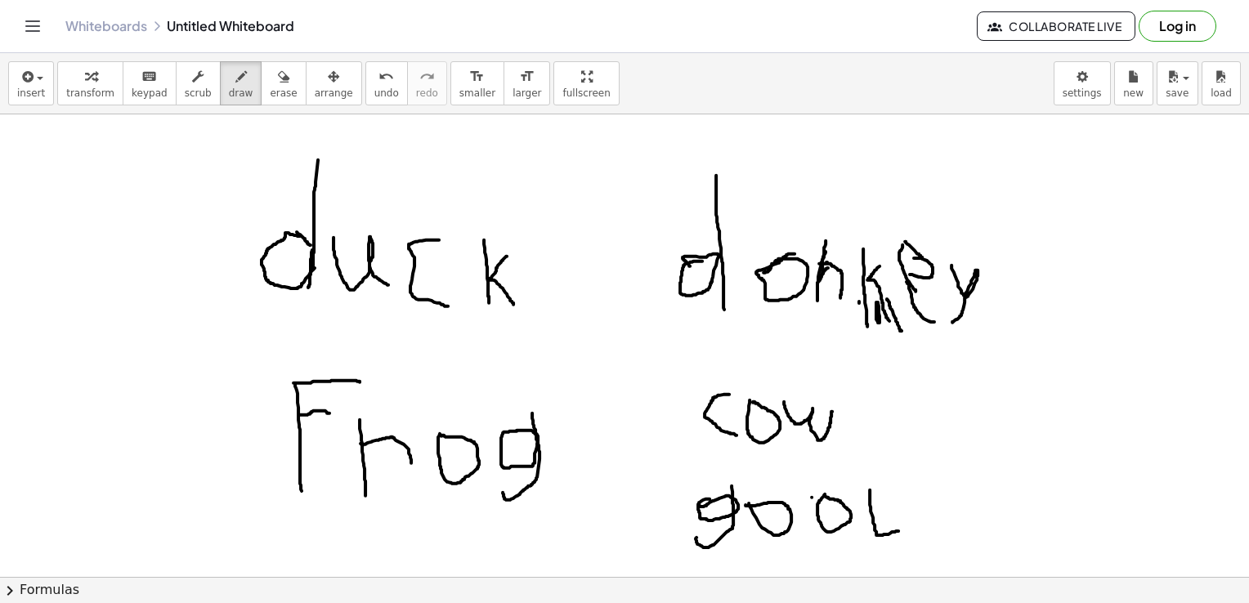
drag, startPoint x: 870, startPoint y: 490, endPoint x: 903, endPoint y: 531, distance: 53.0
drag, startPoint x: 867, startPoint y: 489, endPoint x: 885, endPoint y: 493, distance: 19.2
drag, startPoint x: 868, startPoint y: 489, endPoint x: 869, endPoint y: 476, distance: 13.1
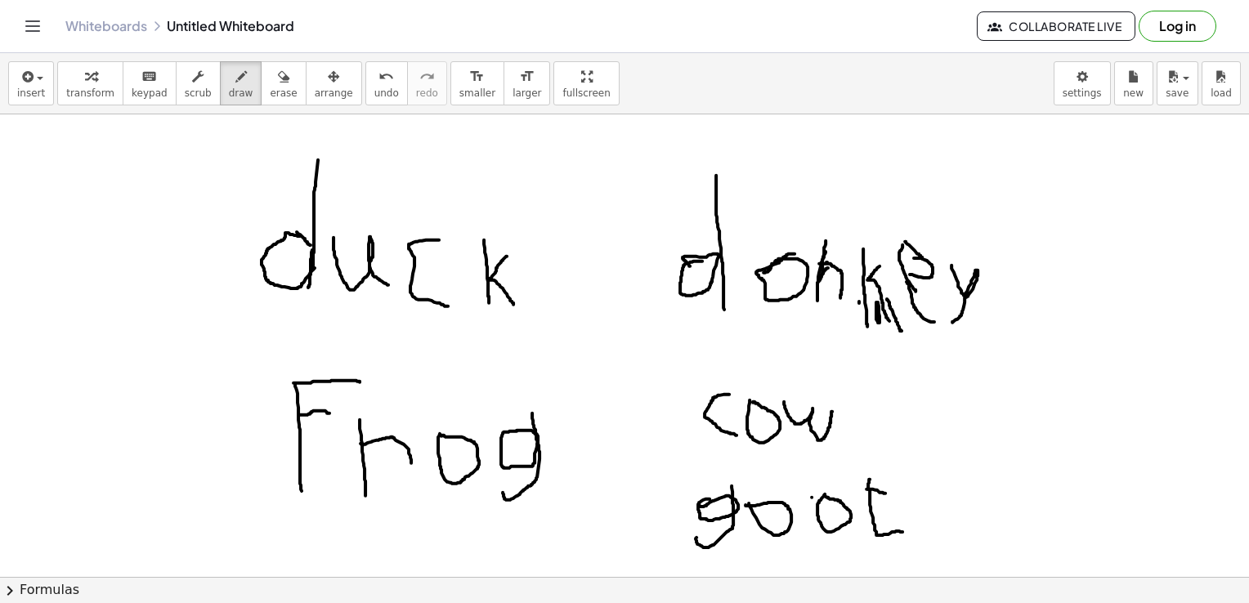
drag, startPoint x: 854, startPoint y: 479, endPoint x: 867, endPoint y: 486, distance: 15.4
click at [271, 93] on button "erase" at bounding box center [283, 83] width 45 height 44
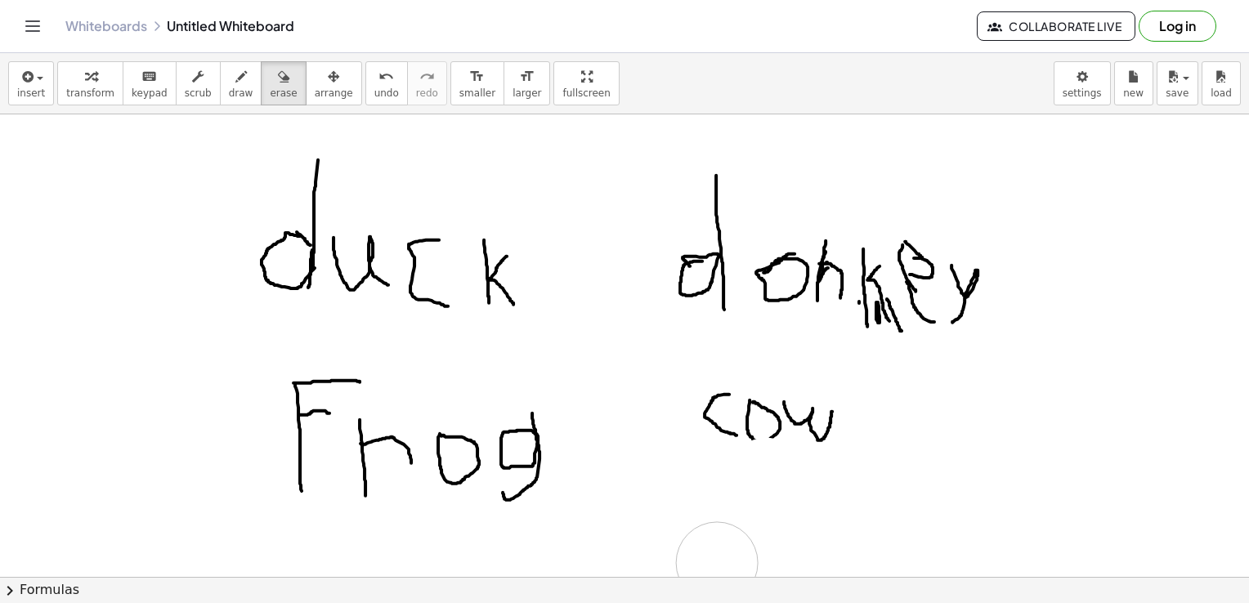
drag, startPoint x: 766, startPoint y: 478, endPoint x: 567, endPoint y: 441, distance: 202.2
click at [235, 74] on icon "button" at bounding box center [240, 77] width 11 height 20
drag, startPoint x: 713, startPoint y: 468, endPoint x: 678, endPoint y: 519, distance: 62.4
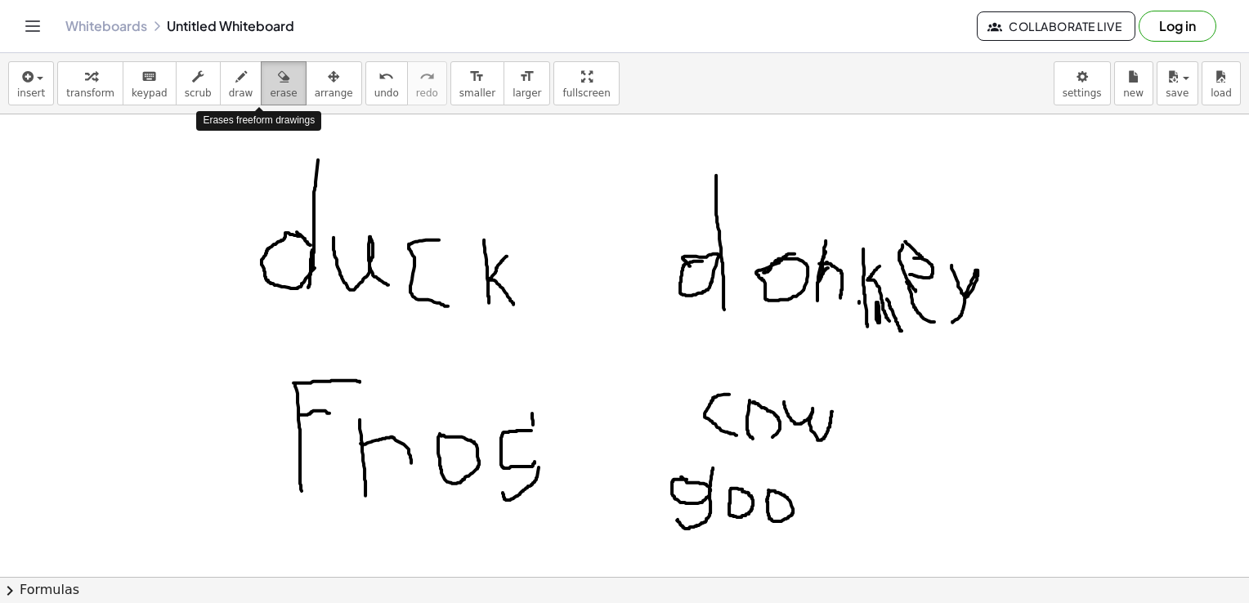
click at [270, 94] on span "erase" at bounding box center [283, 92] width 27 height 11
drag, startPoint x: 783, startPoint y: 477, endPoint x: 783, endPoint y: 491, distance: 13.1
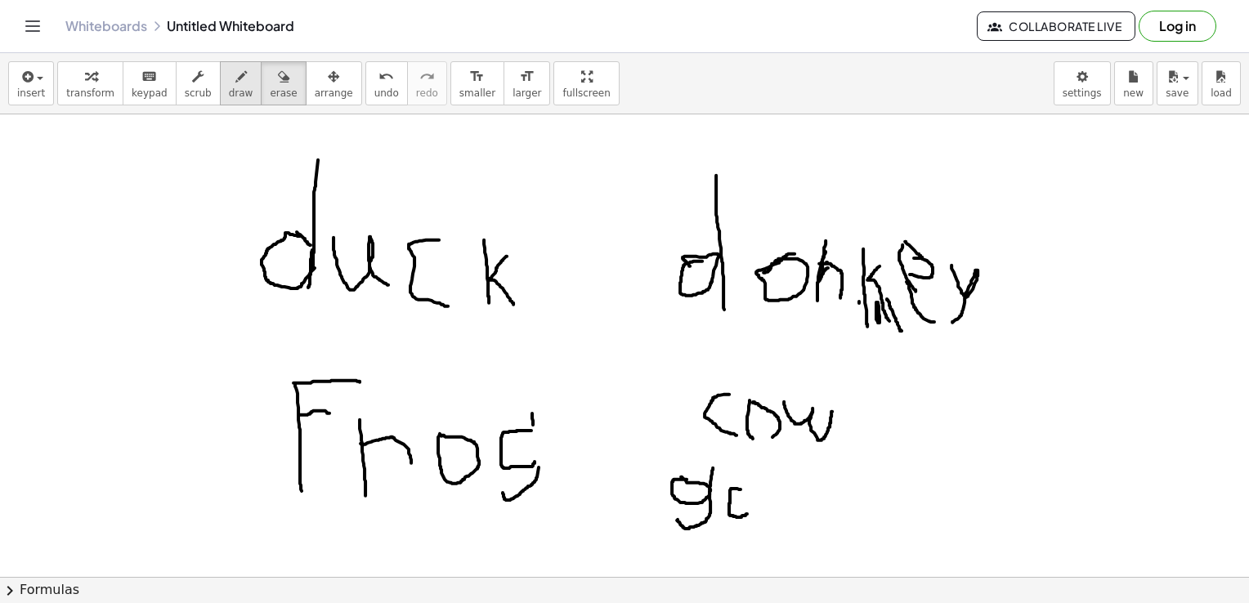
click at [230, 74] on div "button" at bounding box center [241, 76] width 25 height 20
drag, startPoint x: 739, startPoint y: 486, endPoint x: 742, endPoint y: 500, distance: 15.1
drag, startPoint x: 742, startPoint y: 500, endPoint x: 743, endPoint y: 535, distance: 34.3
drag, startPoint x: 743, startPoint y: 535, endPoint x: 602, endPoint y: 329, distance: 249.9
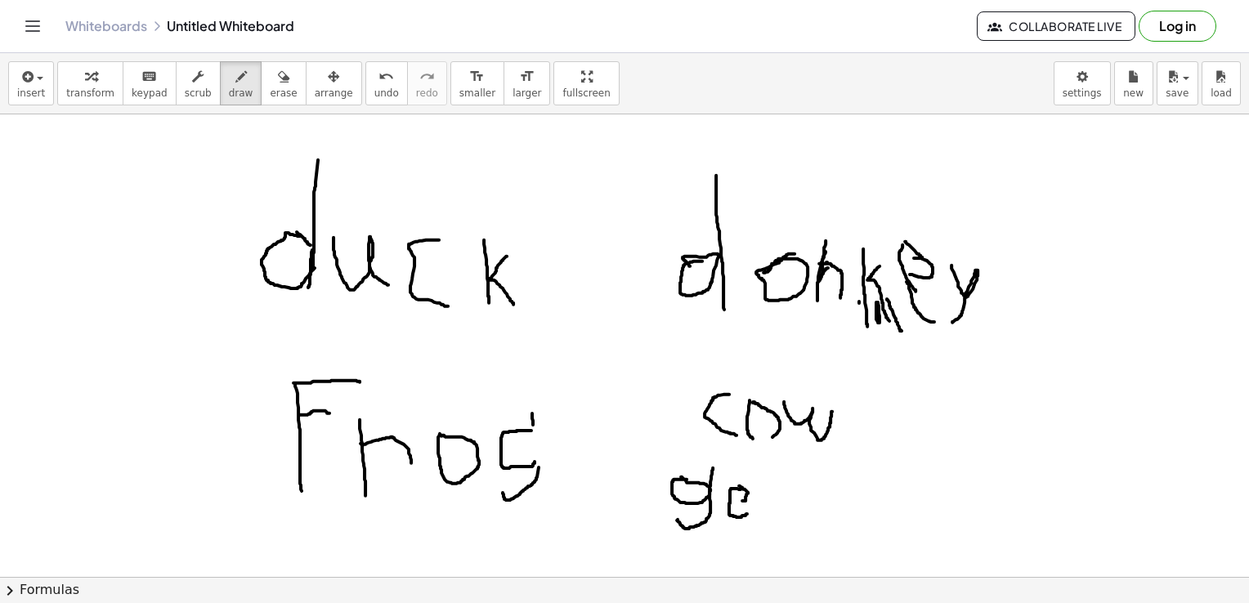
drag, startPoint x: 744, startPoint y: 486, endPoint x: 742, endPoint y: 509, distance: 23.0
drag, startPoint x: 762, startPoint y: 491, endPoint x: 804, endPoint y: 535, distance: 60.7
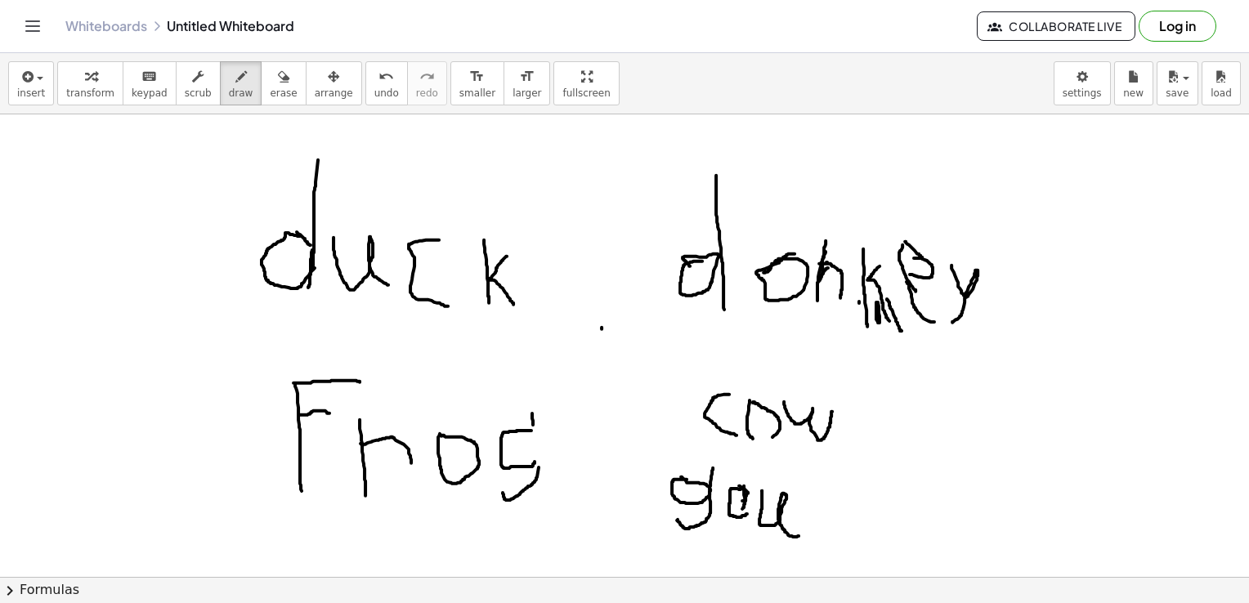
drag, startPoint x: 819, startPoint y: 499, endPoint x: 840, endPoint y: 505, distance: 21.5
drag, startPoint x: 826, startPoint y: 485, endPoint x: 840, endPoint y: 534, distance: 51.0
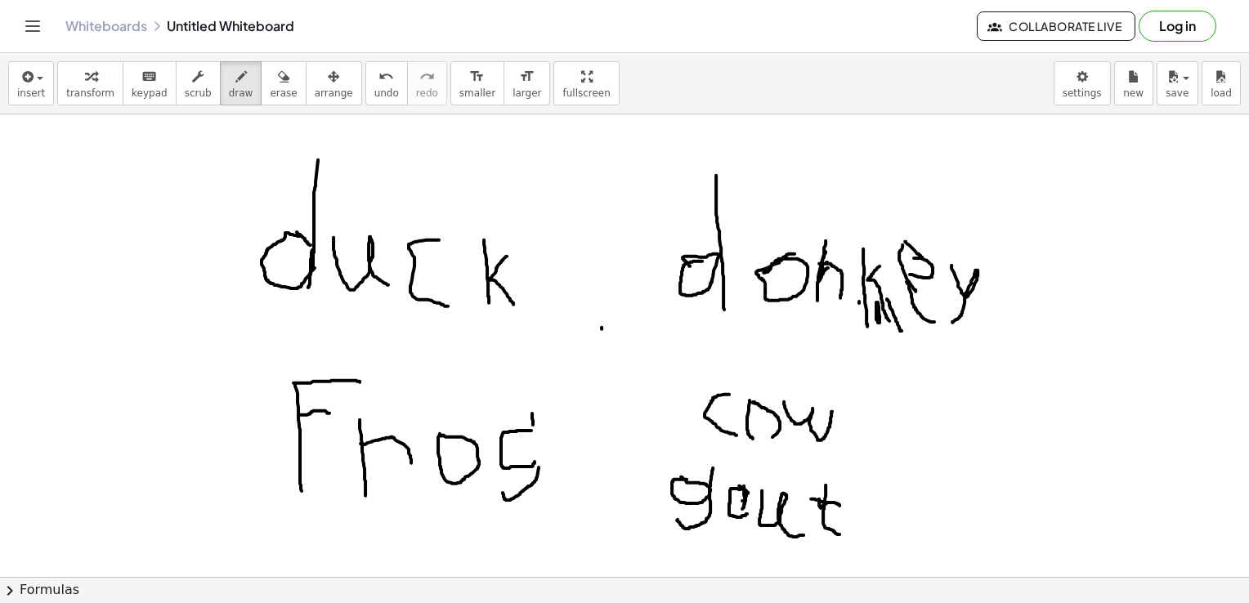
drag, startPoint x: 811, startPoint y: 499, endPoint x: 831, endPoint y: 502, distance: 19.9
click at [270, 70] on div "button" at bounding box center [283, 76] width 27 height 20
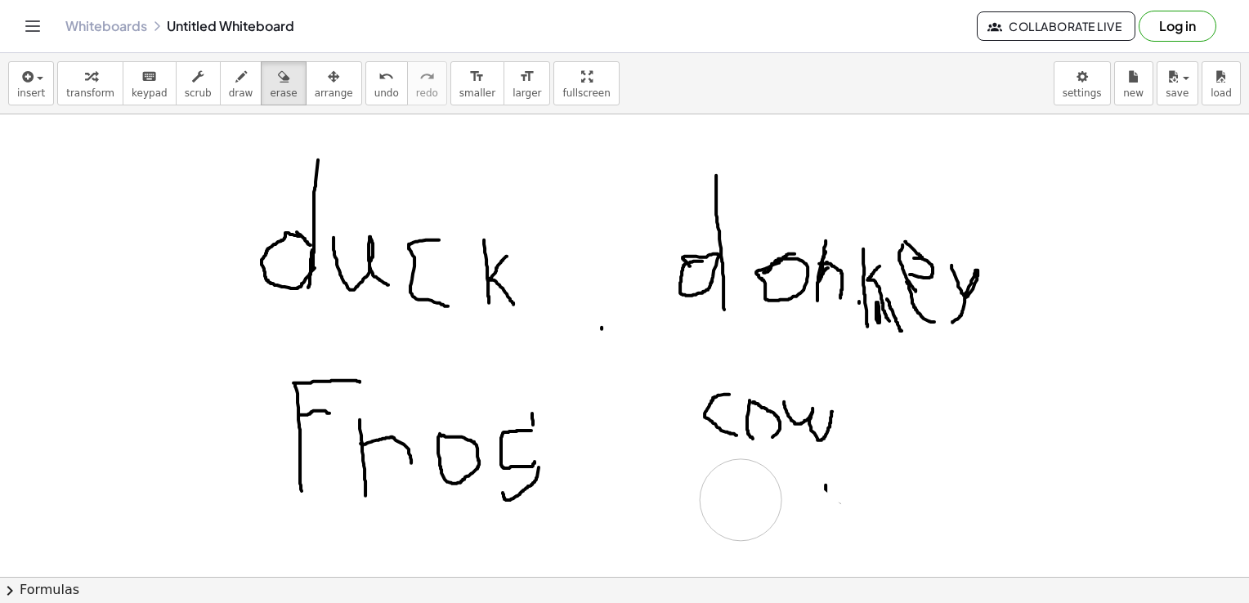
drag, startPoint x: 644, startPoint y: 455, endPoint x: 1010, endPoint y: 562, distance: 380.8
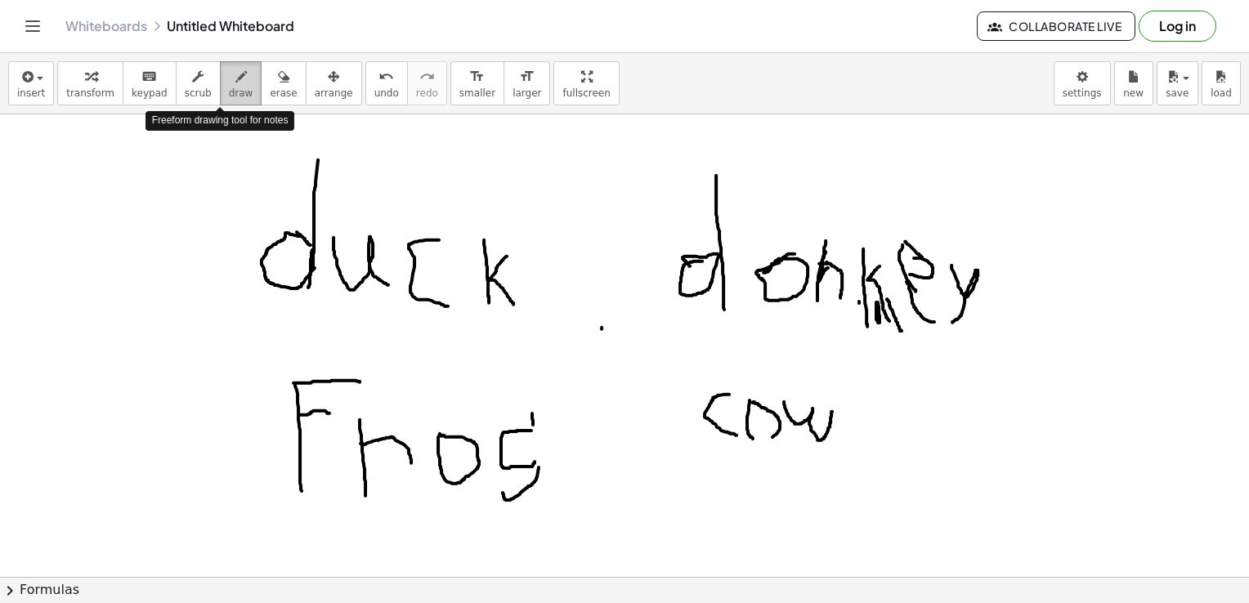
click at [229, 93] on span "draw" at bounding box center [241, 92] width 25 height 11
drag, startPoint x: 702, startPoint y: 480, endPoint x: 691, endPoint y: 484, distance: 12.2
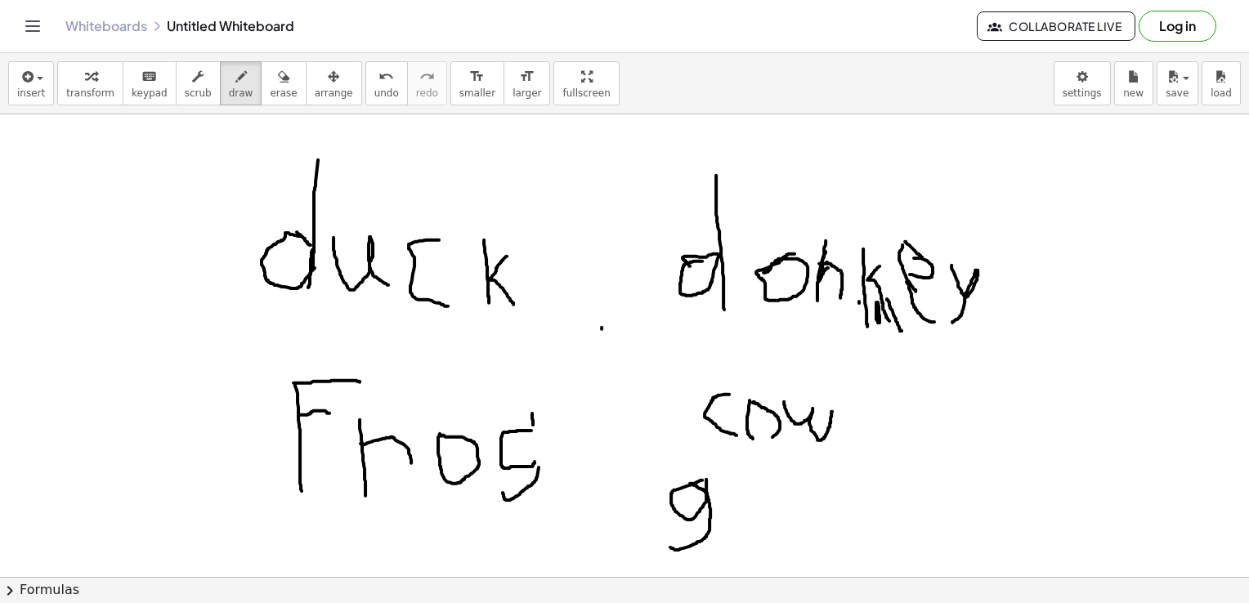
drag, startPoint x: 706, startPoint y: 479, endPoint x: 665, endPoint y: 539, distance: 72.8
drag, startPoint x: 796, startPoint y: 483, endPoint x: 785, endPoint y: 484, distance: 11.5
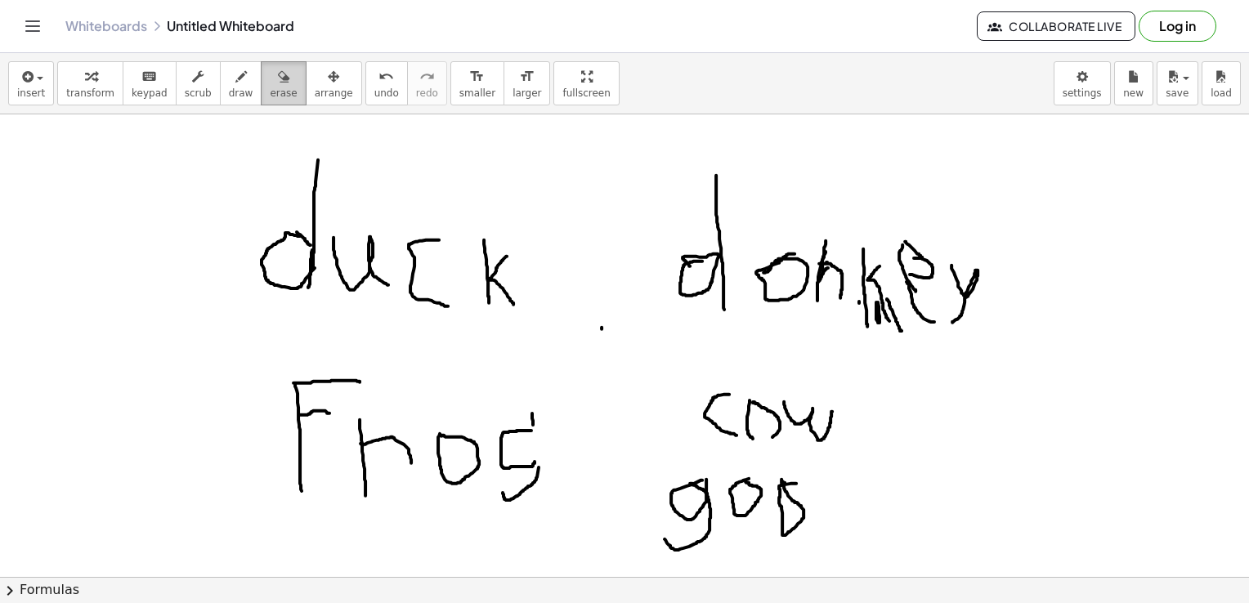
click at [270, 73] on div "button" at bounding box center [283, 76] width 27 height 20
drag, startPoint x: 786, startPoint y: 477, endPoint x: 742, endPoint y: 508, distance: 54.0
drag, startPoint x: 680, startPoint y: 469, endPoint x: 695, endPoint y: 551, distance: 83.1
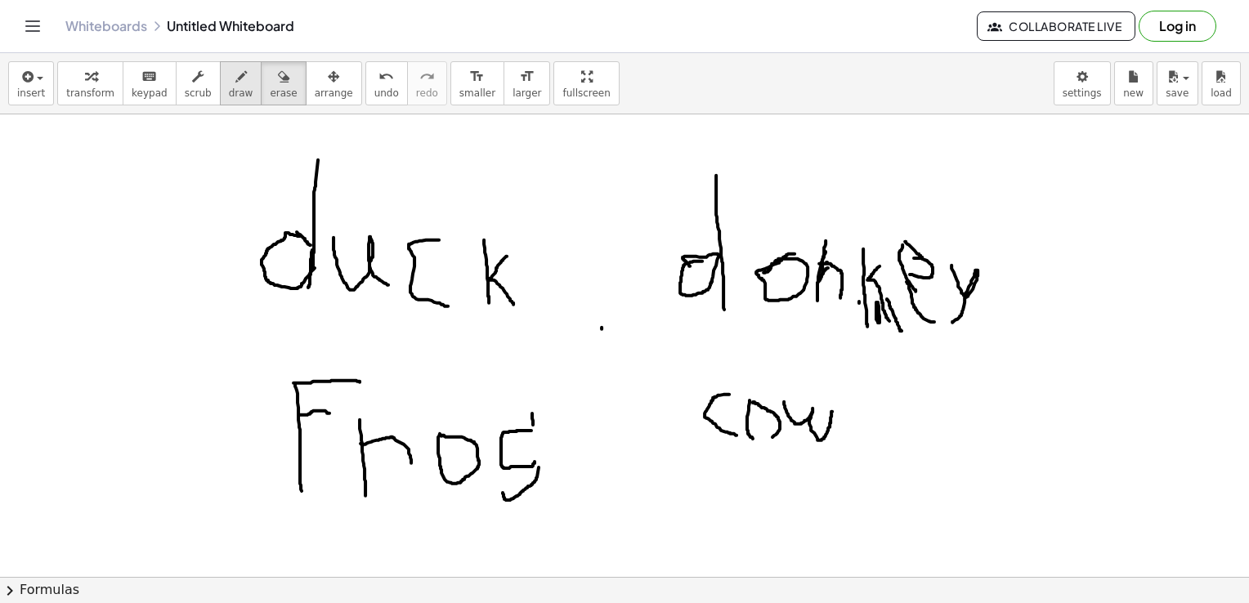
click at [229, 67] on div "button" at bounding box center [241, 76] width 25 height 20
drag, startPoint x: 719, startPoint y: 486, endPoint x: 700, endPoint y: 538, distance: 55.9
drag, startPoint x: 745, startPoint y: 496, endPoint x: 740, endPoint y: 504, distance: 8.8
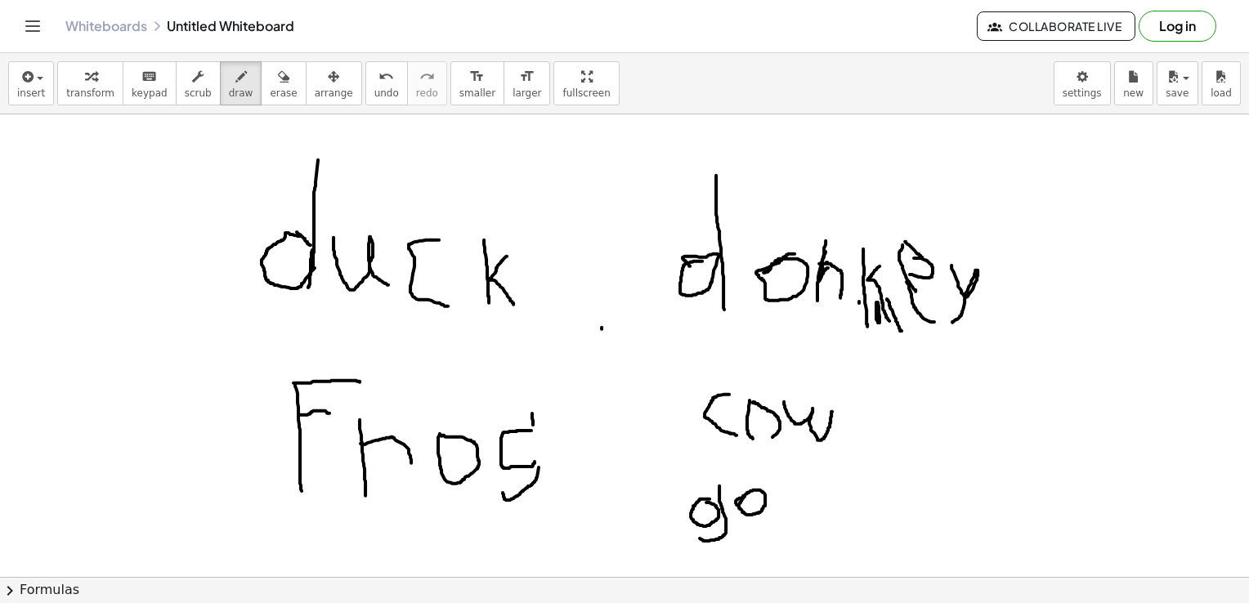
drag, startPoint x: 795, startPoint y: 471, endPoint x: 809, endPoint y: 512, distance: 43.2
drag, startPoint x: 835, startPoint y: 479, endPoint x: 885, endPoint y: 512, distance: 59.6
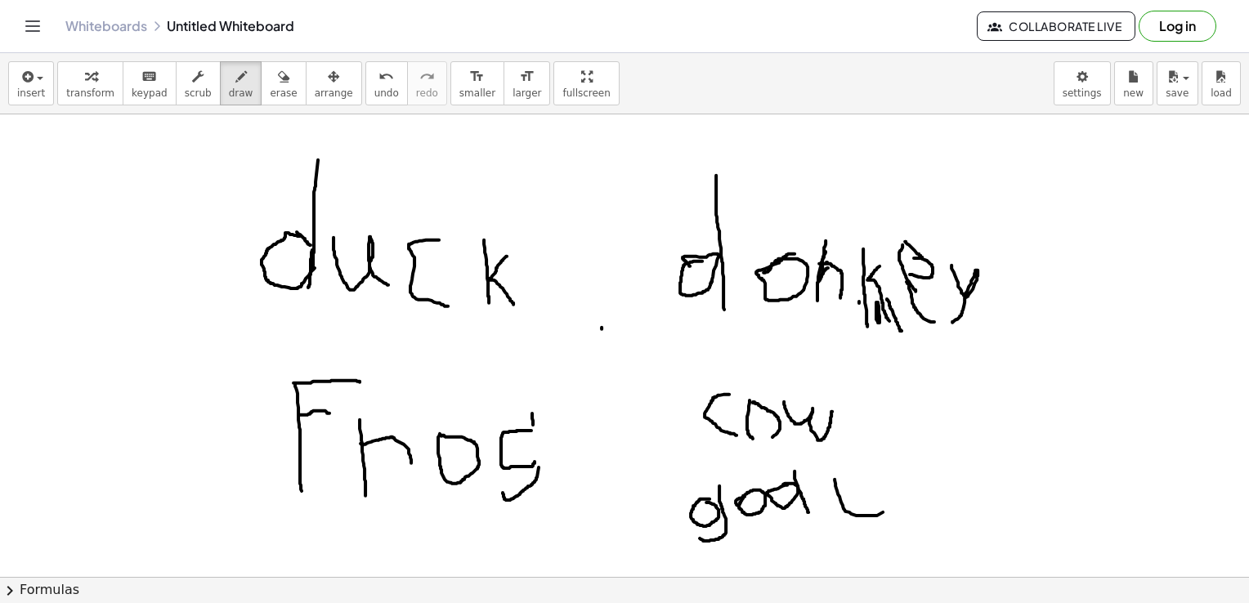
drag, startPoint x: 849, startPoint y: 482, endPoint x: 826, endPoint y: 486, distance: 23.1
click at [271, 81] on button "erase" at bounding box center [283, 83] width 45 height 44
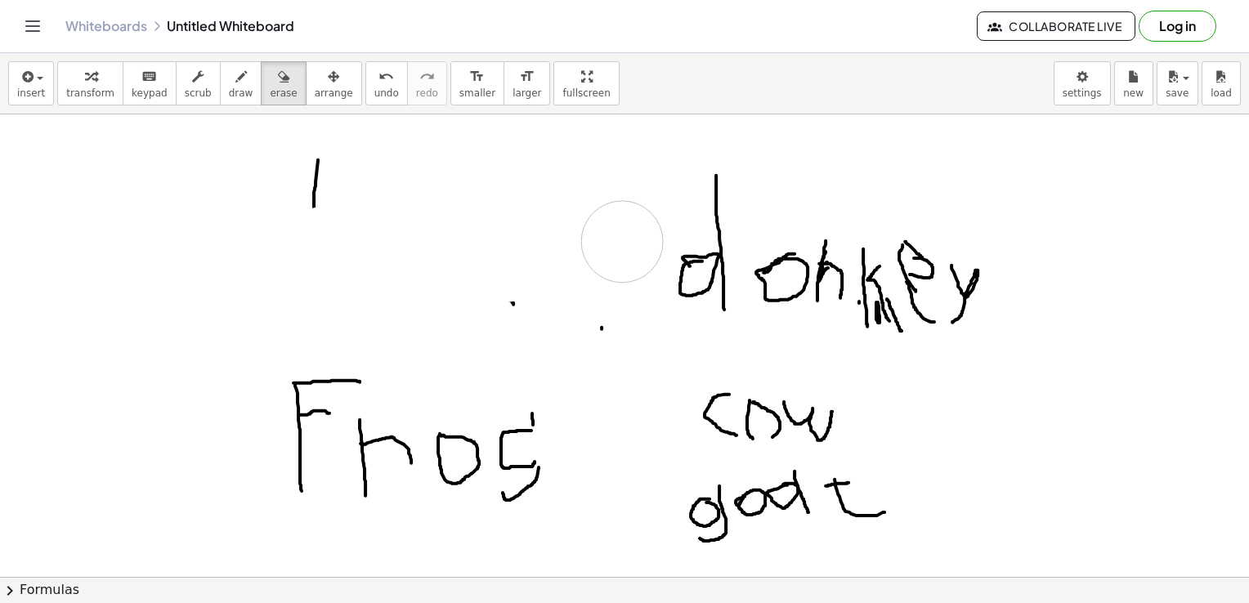
drag, startPoint x: 80, startPoint y: 299, endPoint x: 83, endPoint y: 239, distance: 60.6
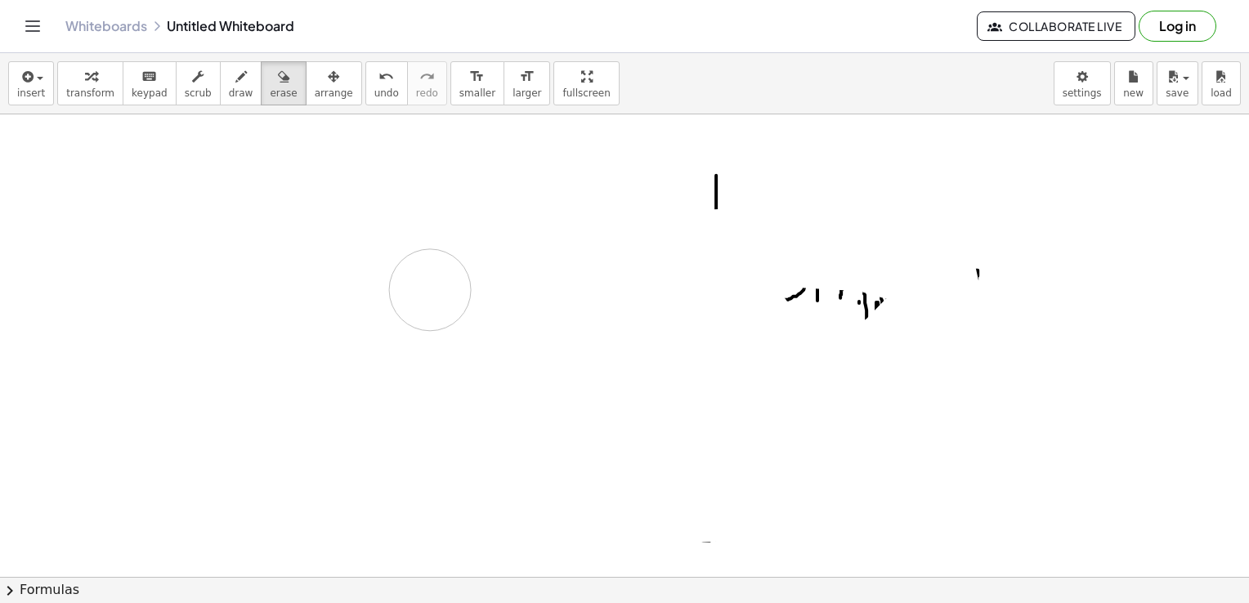
drag, startPoint x: 352, startPoint y: 177, endPoint x: 422, endPoint y: 347, distance: 184.0
drag, startPoint x: 958, startPoint y: 258, endPoint x: 683, endPoint y: 181, distance: 286.0
click at [235, 78] on icon "button" at bounding box center [240, 77] width 11 height 20
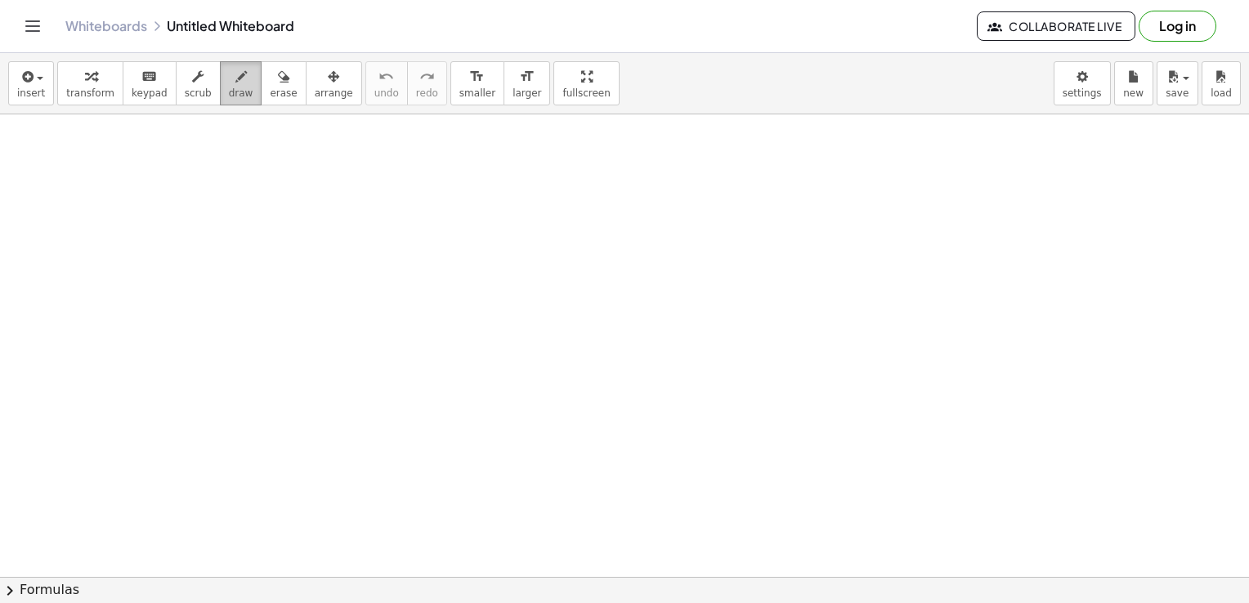
click at [220, 74] on button "draw" at bounding box center [241, 83] width 43 height 44
click at [235, 74] on icon "button" at bounding box center [240, 77] width 11 height 20
drag, startPoint x: 307, startPoint y: 167, endPoint x: 303, endPoint y: 226, distance: 59.0
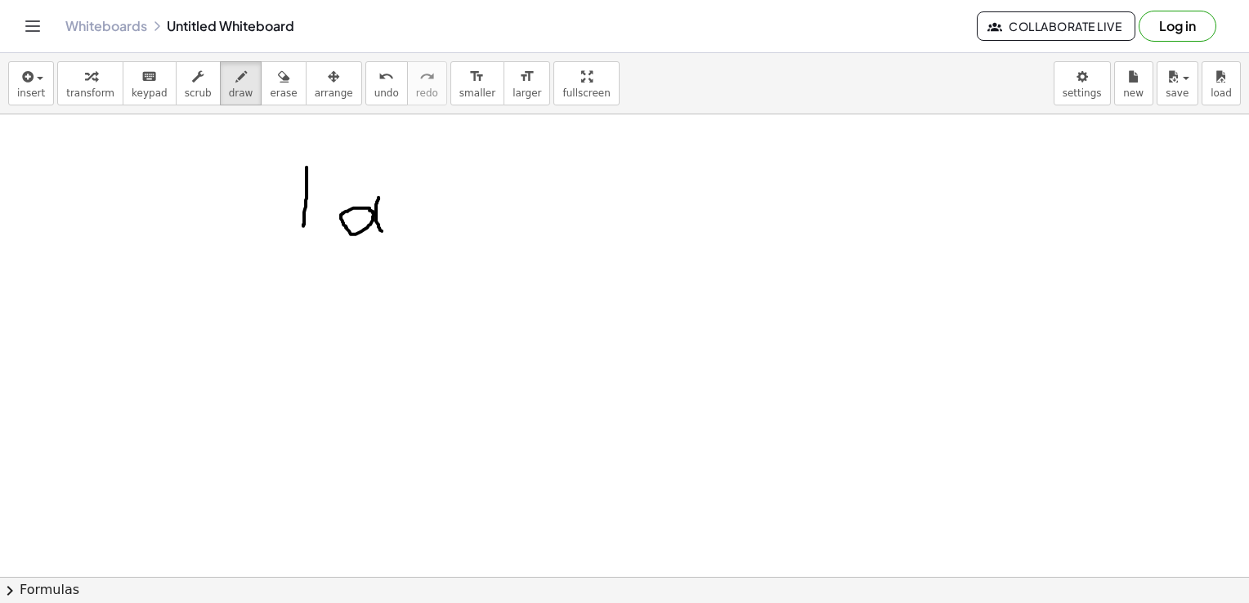
drag, startPoint x: 379, startPoint y: 197, endPoint x: 388, endPoint y: 237, distance: 41.2
drag, startPoint x: 400, startPoint y: 202, endPoint x: 451, endPoint y: 237, distance: 62.4
drag, startPoint x: 283, startPoint y: 285, endPoint x: 311, endPoint y: 285, distance: 28.6
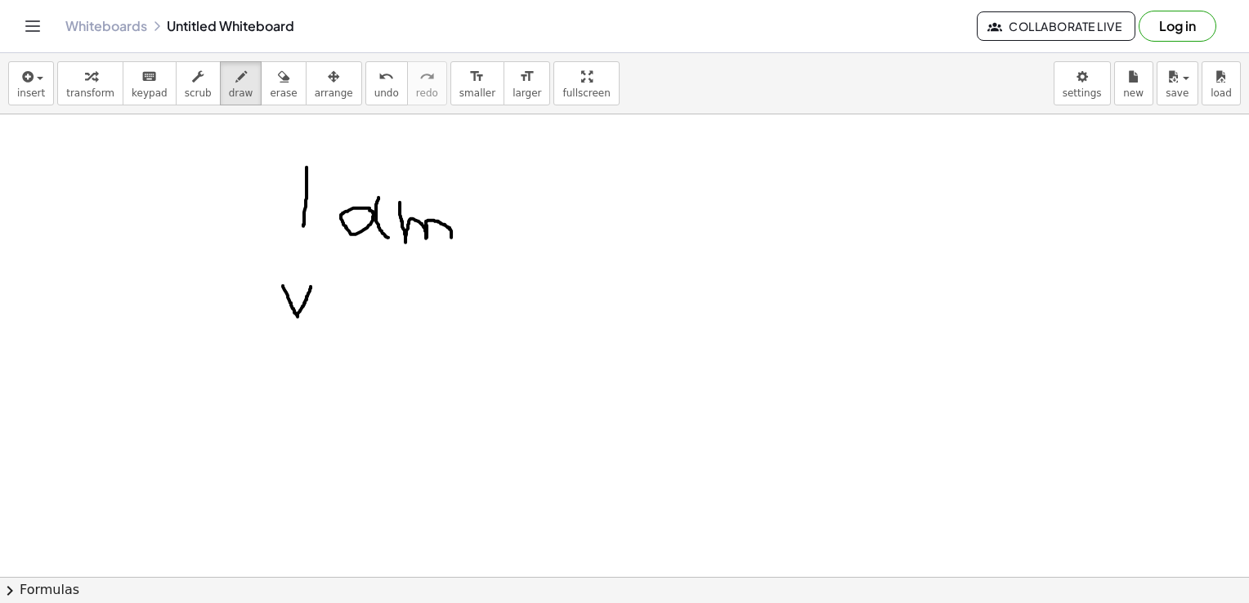
drag, startPoint x: 297, startPoint y: 308, endPoint x: 299, endPoint y: 363, distance: 54.8
drag, startPoint x: 347, startPoint y: 335, endPoint x: 370, endPoint y: 371, distance: 42.2
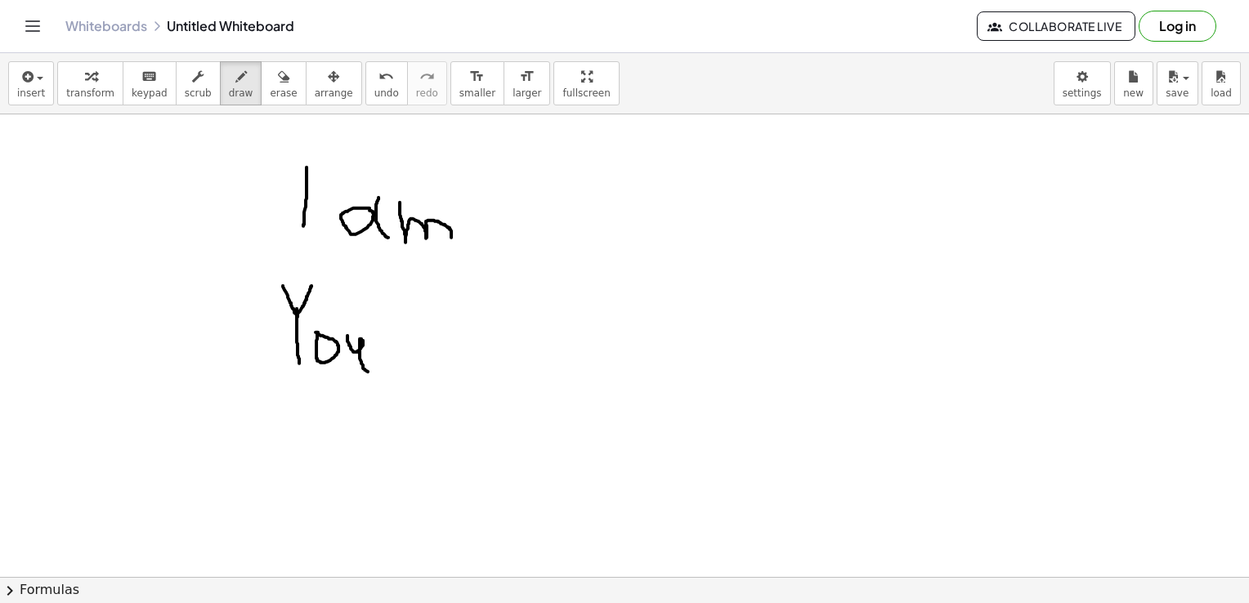
click at [379, 77] on icon "undo" at bounding box center [387, 77] width 16 height 20
drag, startPoint x: 347, startPoint y: 338, endPoint x: 374, endPoint y: 356, distance: 32.0
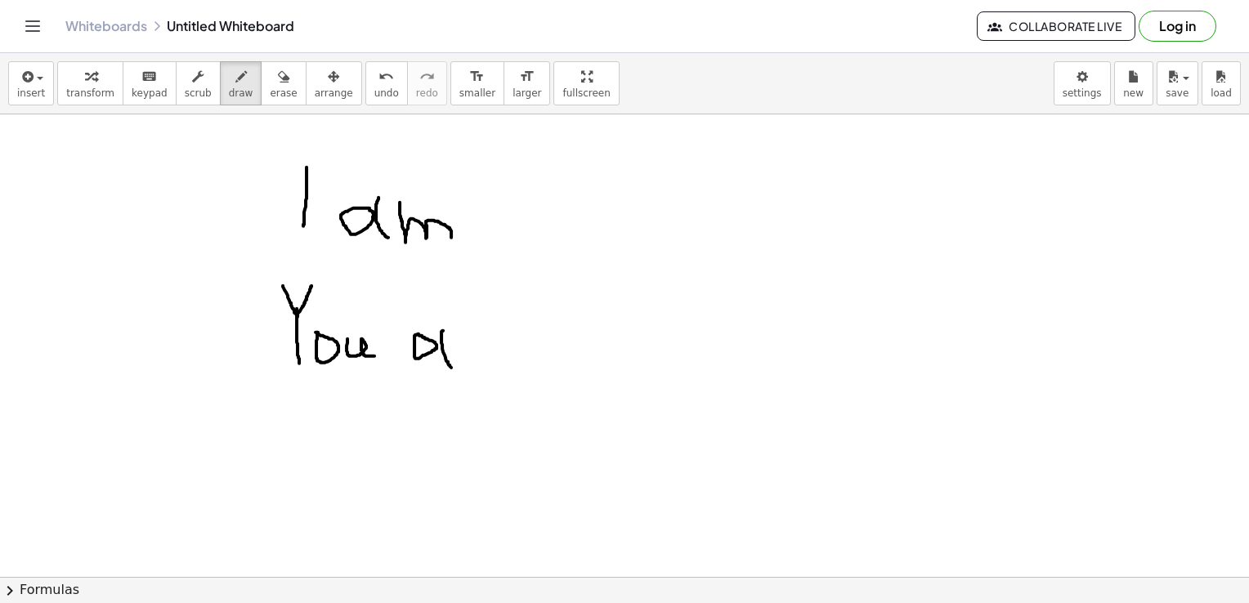
drag, startPoint x: 443, startPoint y: 330, endPoint x: 451, endPoint y: 367, distance: 37.7
drag, startPoint x: 469, startPoint y: 327, endPoint x: 487, endPoint y: 343, distance: 24.3
drag, startPoint x: 497, startPoint y: 338, endPoint x: 516, endPoint y: 364, distance: 31.6
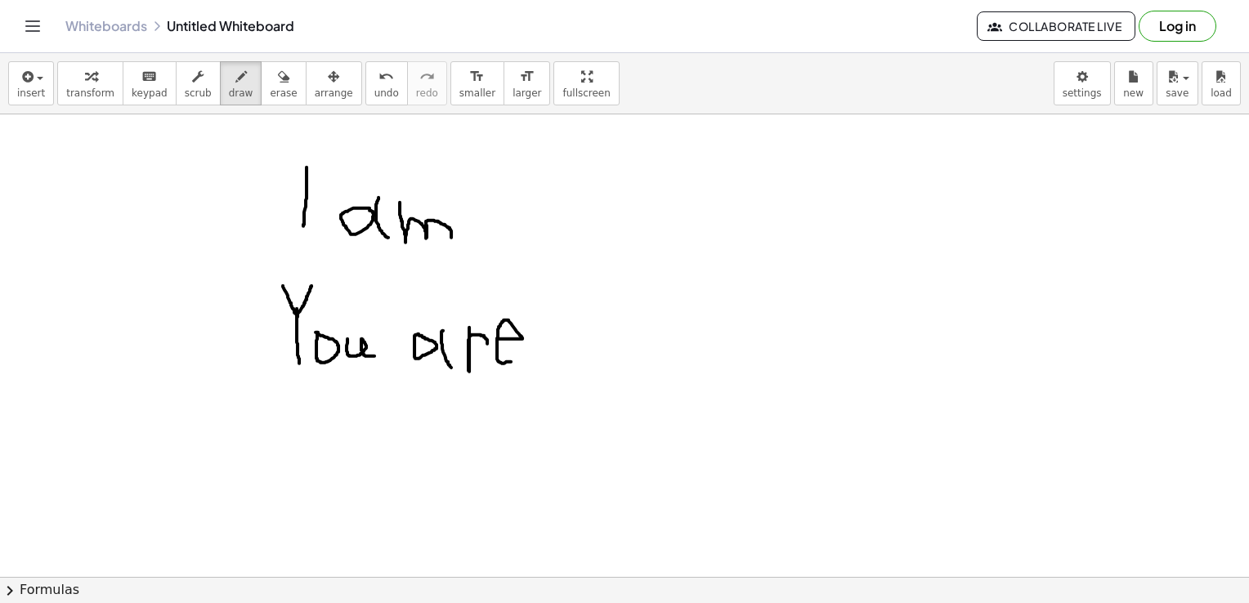
drag, startPoint x: 296, startPoint y: 412, endPoint x: 295, endPoint y: 444, distance: 31.9
drag, startPoint x: 310, startPoint y: 410, endPoint x: 316, endPoint y: 443, distance: 33.2
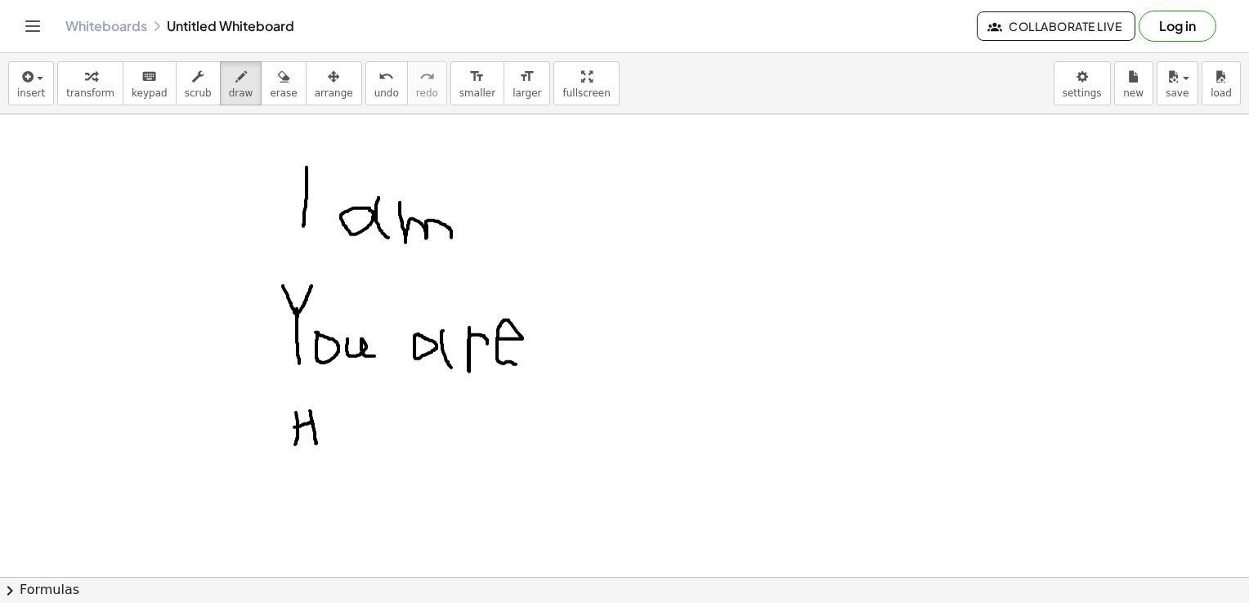
drag, startPoint x: 294, startPoint y: 427, endPoint x: 314, endPoint y: 423, distance: 19.9
drag, startPoint x: 321, startPoint y: 426, endPoint x: 340, endPoint y: 433, distance: 20.2
drag, startPoint x: 350, startPoint y: 432, endPoint x: 340, endPoint y: 440, distance: 12.3
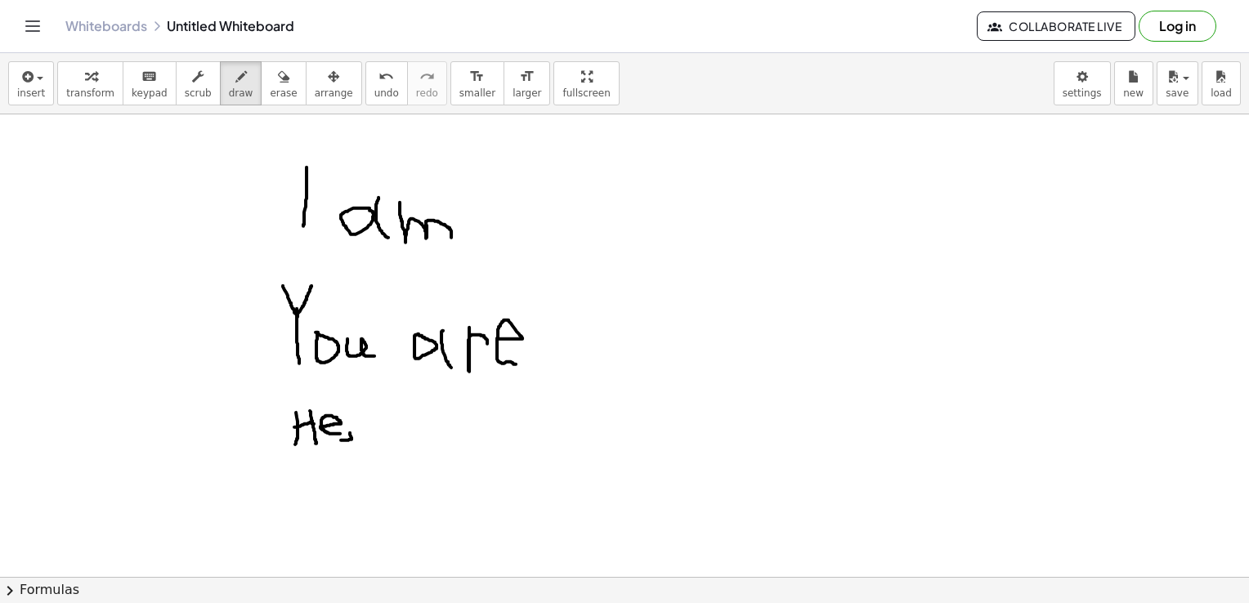
drag, startPoint x: 390, startPoint y: 412, endPoint x: 369, endPoint y: 429, distance: 27.3
drag, startPoint x: 403, startPoint y: 415, endPoint x: 419, endPoint y: 452, distance: 40.3
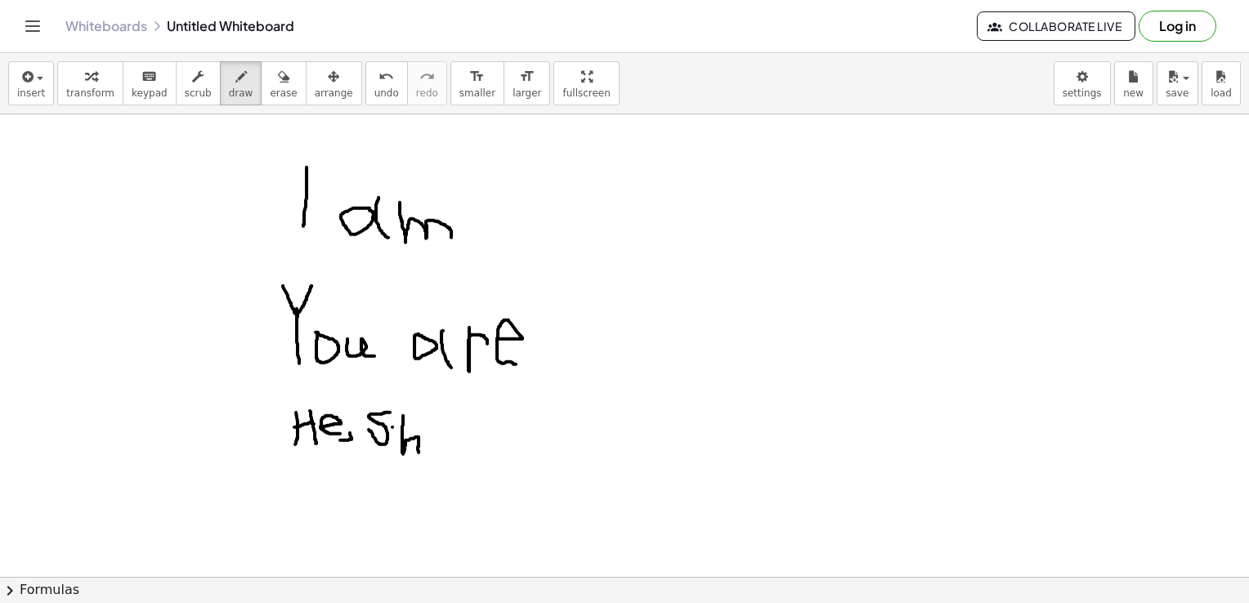
drag, startPoint x: 432, startPoint y: 437, endPoint x: 442, endPoint y: 442, distance: 12.1
drag, startPoint x: 420, startPoint y: 432, endPoint x: 434, endPoint y: 436, distance: 14.3
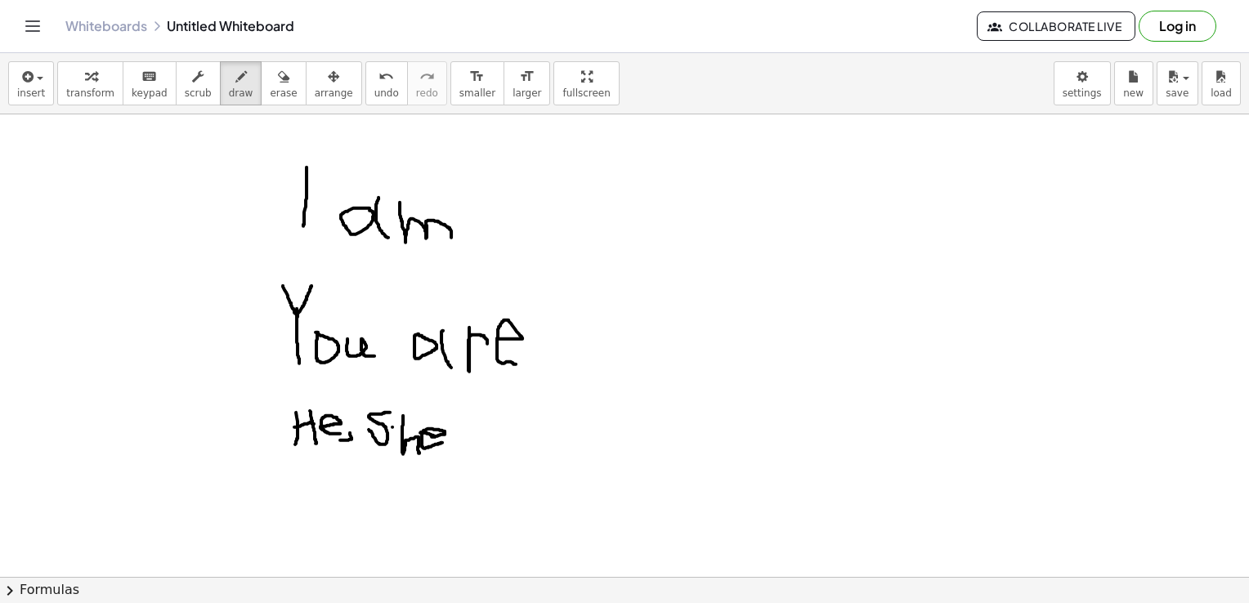
drag, startPoint x: 449, startPoint y: 441, endPoint x: 441, endPoint y: 455, distance: 15.4
drag, startPoint x: 468, startPoint y: 428, endPoint x: 471, endPoint y: 450, distance: 22.3
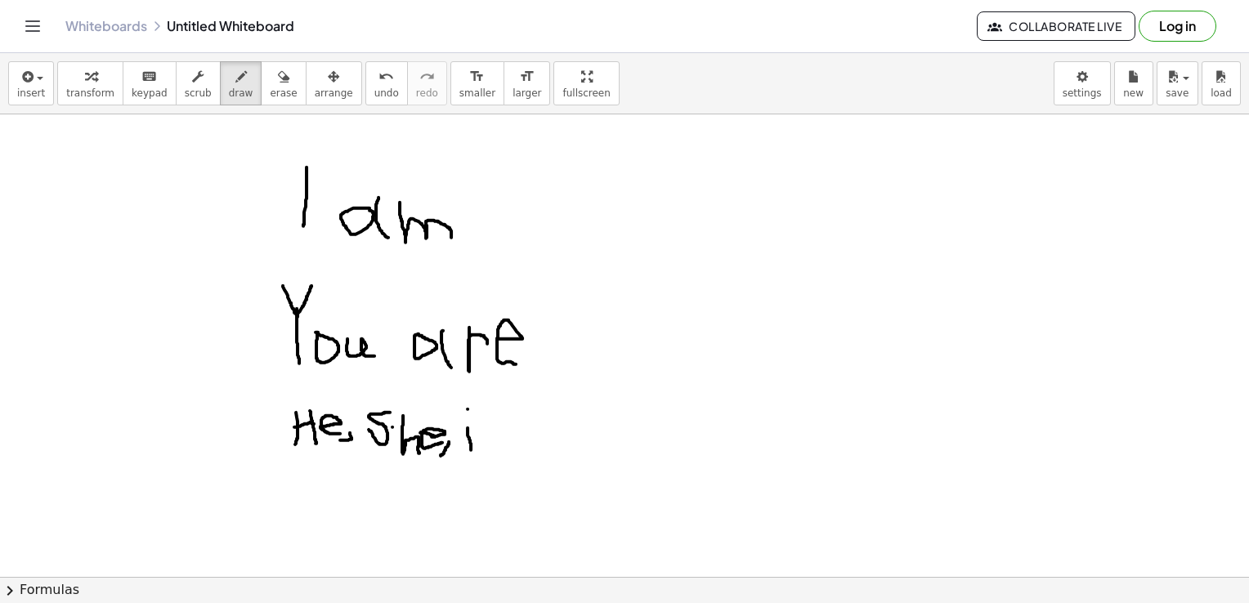
drag, startPoint x: 485, startPoint y: 425, endPoint x: 509, endPoint y: 459, distance: 41.7
drag, startPoint x: 477, startPoint y: 432, endPoint x: 492, endPoint y: 432, distance: 15.5
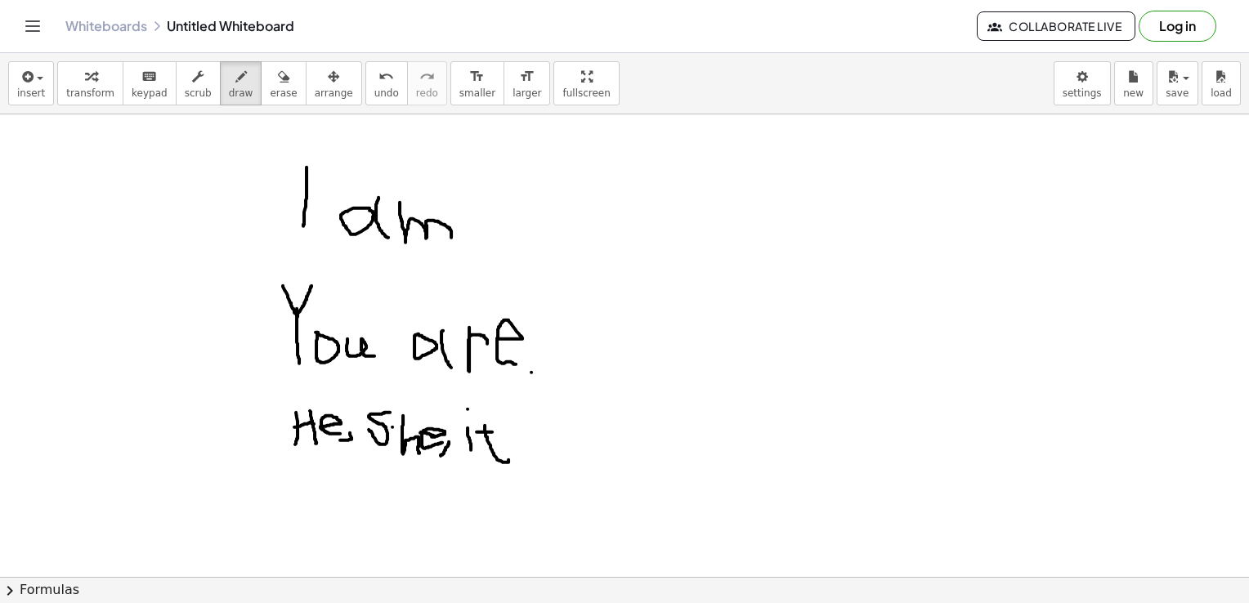
drag, startPoint x: 291, startPoint y: 477, endPoint x: 328, endPoint y: 484, distance: 37.4
click at [278, 82] on icon "button" at bounding box center [283, 77] width 11 height 20
click at [315, 96] on span "arrange" at bounding box center [334, 92] width 38 height 11
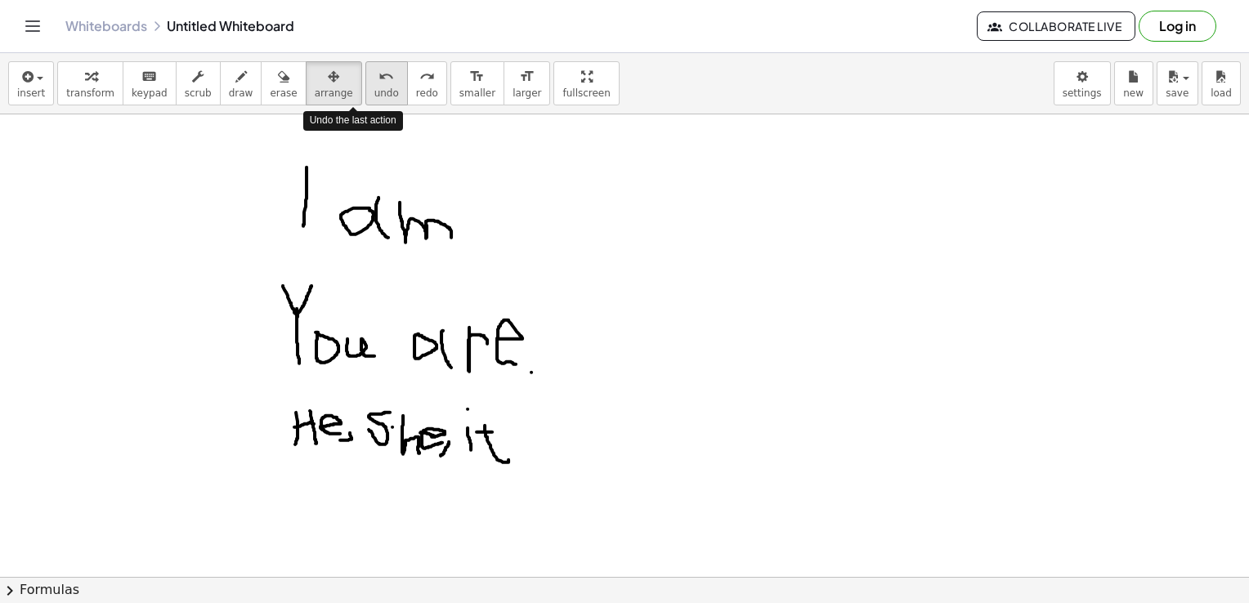
click at [374, 92] on span "undo" at bounding box center [386, 92] width 25 height 11
drag, startPoint x: 254, startPoint y: 83, endPoint x: 209, endPoint y: 87, distance: 45.2
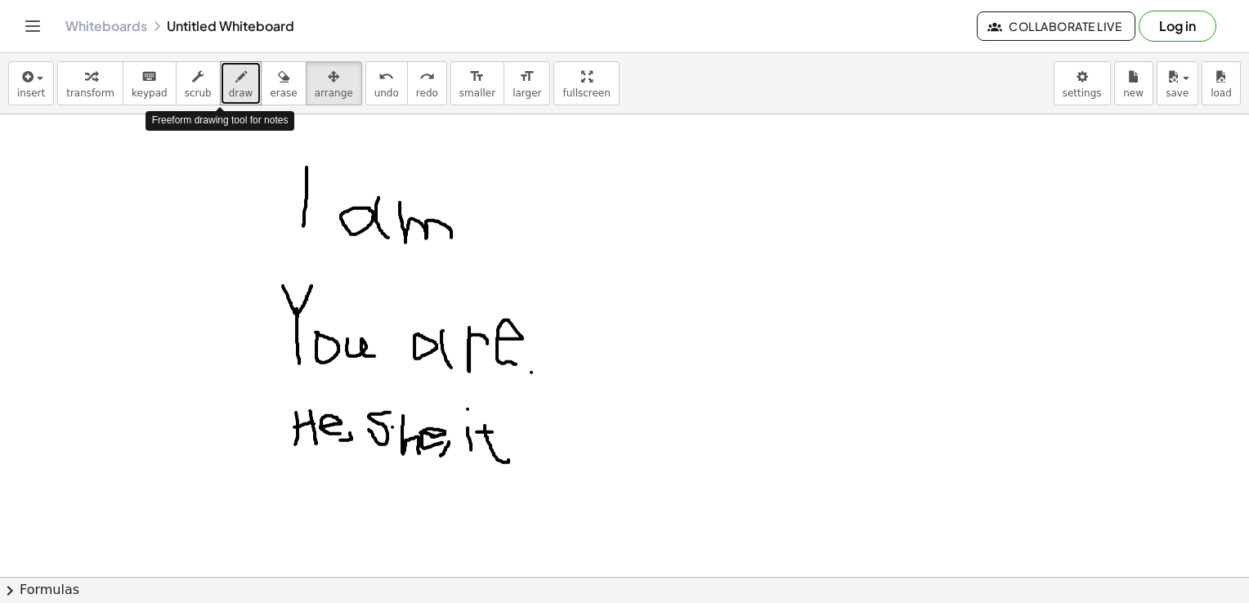
drag, startPoint x: 209, startPoint y: 87, endPoint x: 674, endPoint y: 208, distance: 480.9
click at [278, 74] on icon "button" at bounding box center [283, 77] width 11 height 20
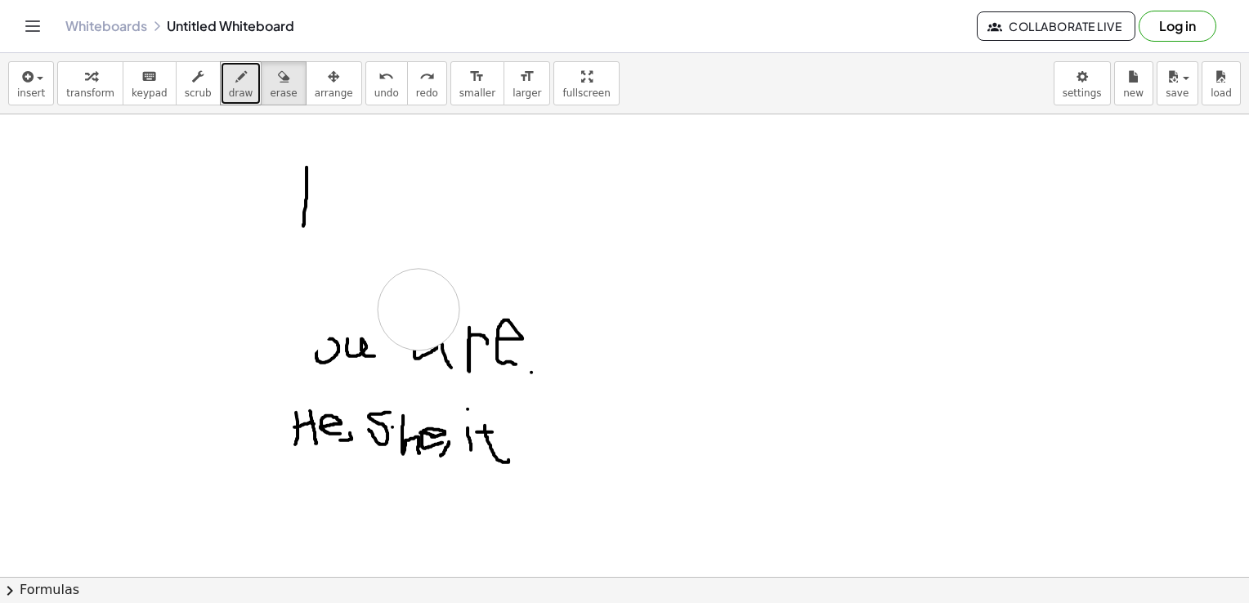
drag, startPoint x: 244, startPoint y: 116, endPoint x: 363, endPoint y: 417, distance: 323.4
drag, startPoint x: 363, startPoint y: 417, endPoint x: 445, endPoint y: 132, distance: 296.0
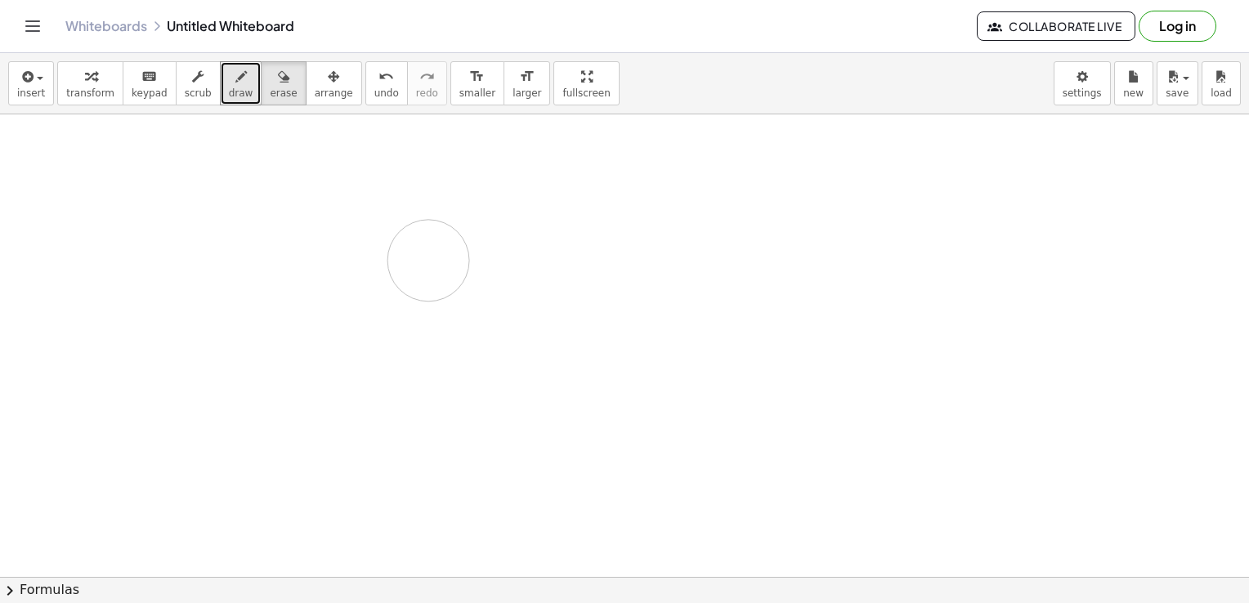
click at [235, 67] on icon "button" at bounding box center [240, 77] width 11 height 20
drag, startPoint x: 271, startPoint y: 170, endPoint x: 239, endPoint y: 214, distance: 54.9
drag, startPoint x: 271, startPoint y: 172, endPoint x: 286, endPoint y: 226, distance: 55.9
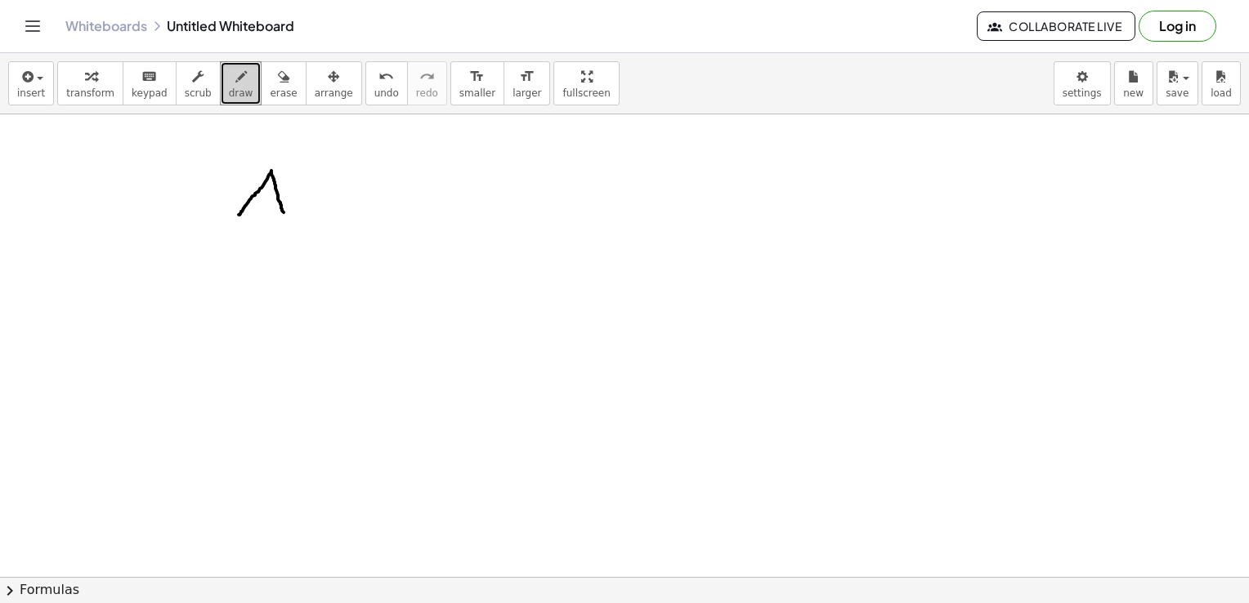
drag, startPoint x: 262, startPoint y: 190, endPoint x: 278, endPoint y: 193, distance: 16.7
drag, startPoint x: 295, startPoint y: 192, endPoint x: 333, endPoint y: 223, distance: 48.8
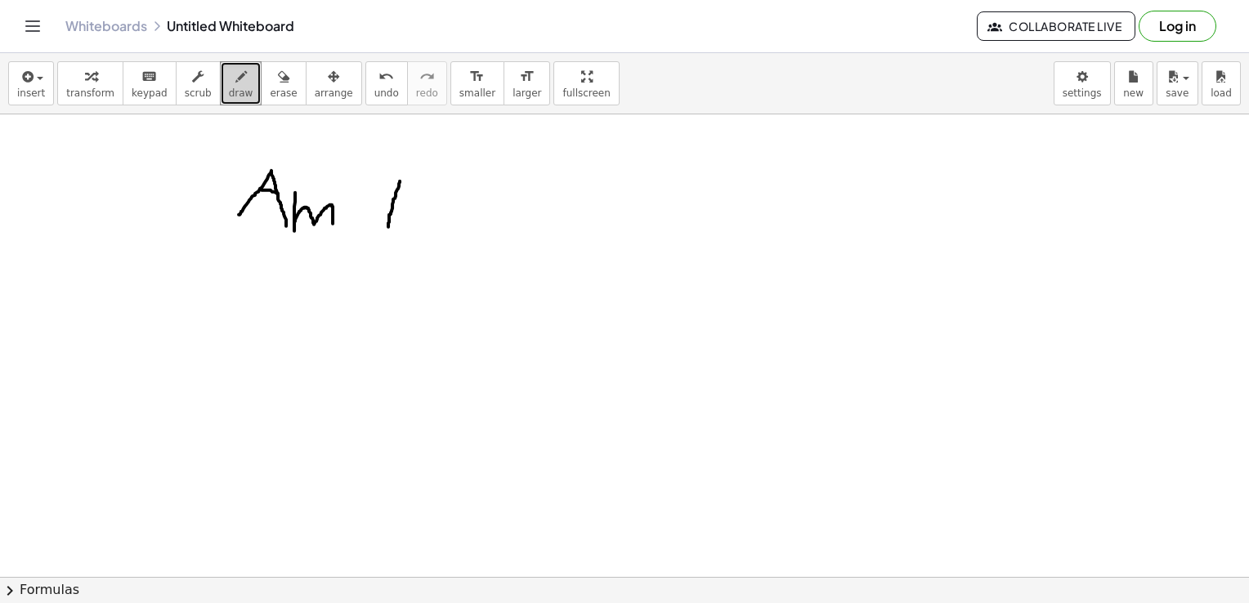
drag, startPoint x: 400, startPoint y: 181, endPoint x: 388, endPoint y: 227, distance: 48.0
drag, startPoint x: 252, startPoint y: 262, endPoint x: 228, endPoint y: 302, distance: 47.3
drag, startPoint x: 252, startPoint y: 259, endPoint x: 265, endPoint y: 307, distance: 50.0
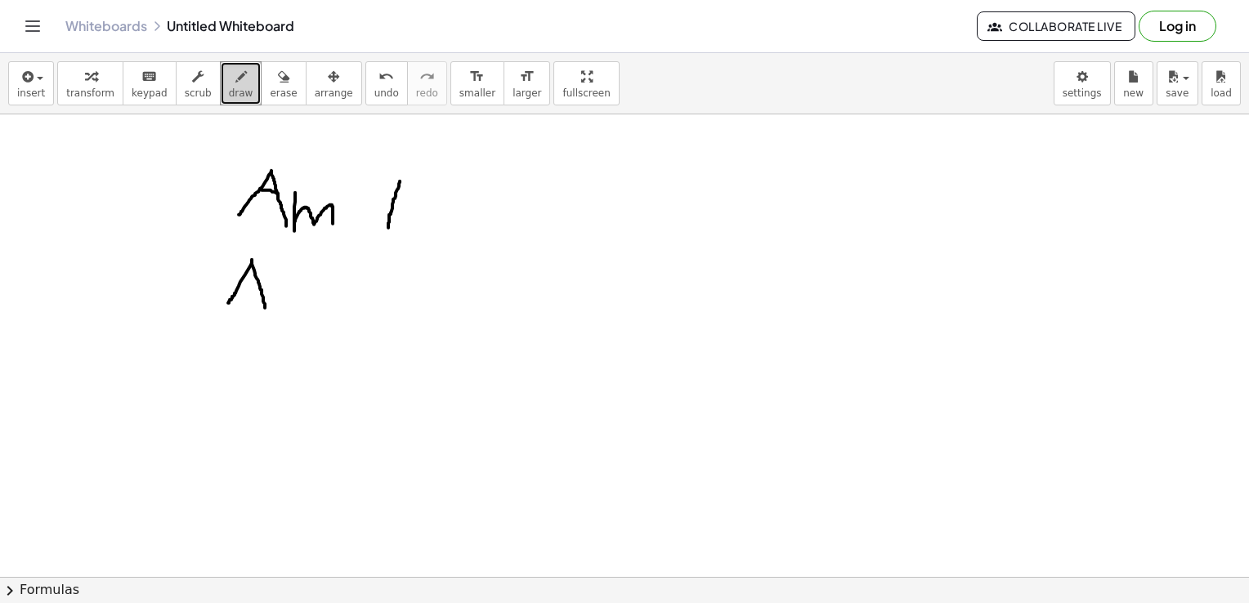
drag, startPoint x: 244, startPoint y: 280, endPoint x: 255, endPoint y: 284, distance: 11.4
drag, startPoint x: 281, startPoint y: 274, endPoint x: 301, endPoint y: 292, distance: 26.6
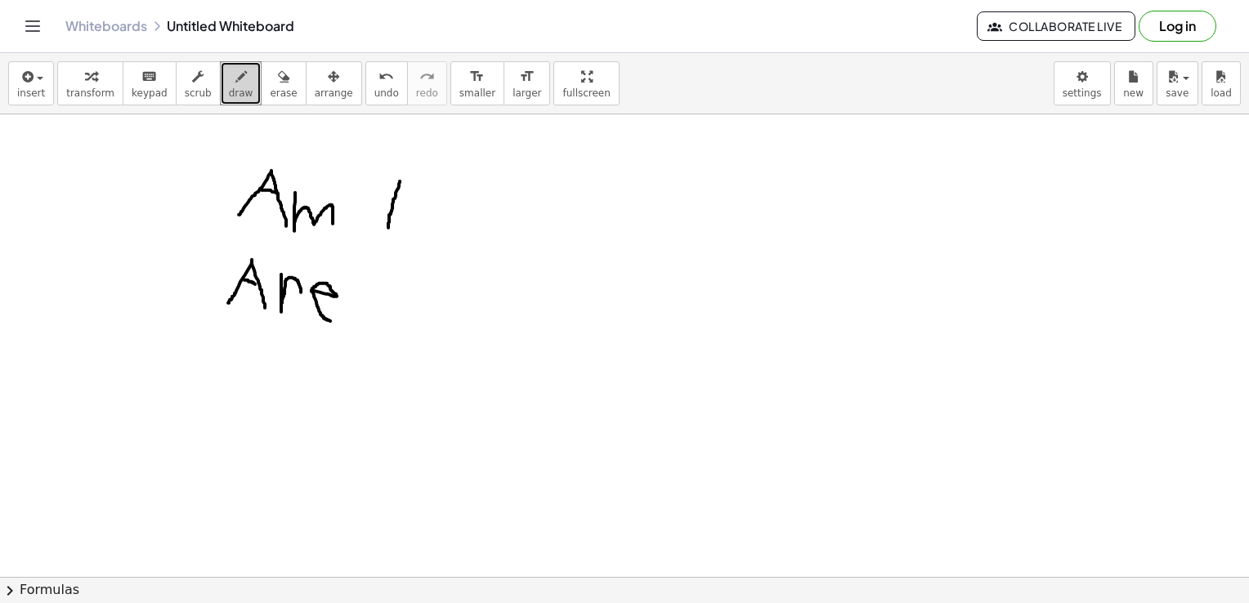
drag, startPoint x: 313, startPoint y: 290, endPoint x: 331, endPoint y: 320, distance: 35.2
drag, startPoint x: 387, startPoint y: 282, endPoint x: 412, endPoint y: 283, distance: 25.4
drag, startPoint x: 401, startPoint y: 310, endPoint x: 405, endPoint y: 339, distance: 29.7
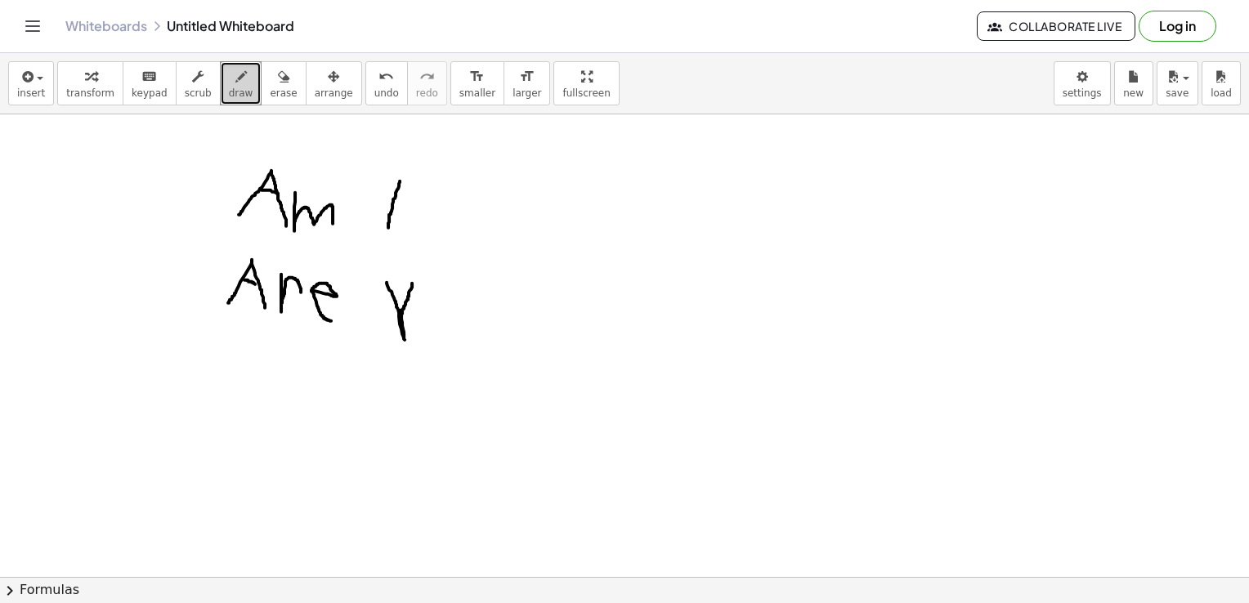
drag, startPoint x: 427, startPoint y: 313, endPoint x: 428, endPoint y: 346, distance: 32.7
click at [278, 77] on icon "button" at bounding box center [283, 77] width 11 height 20
drag, startPoint x: 392, startPoint y: 294, endPoint x: 415, endPoint y: 329, distance: 42.0
